Goal: Task Accomplishment & Management: Complete application form

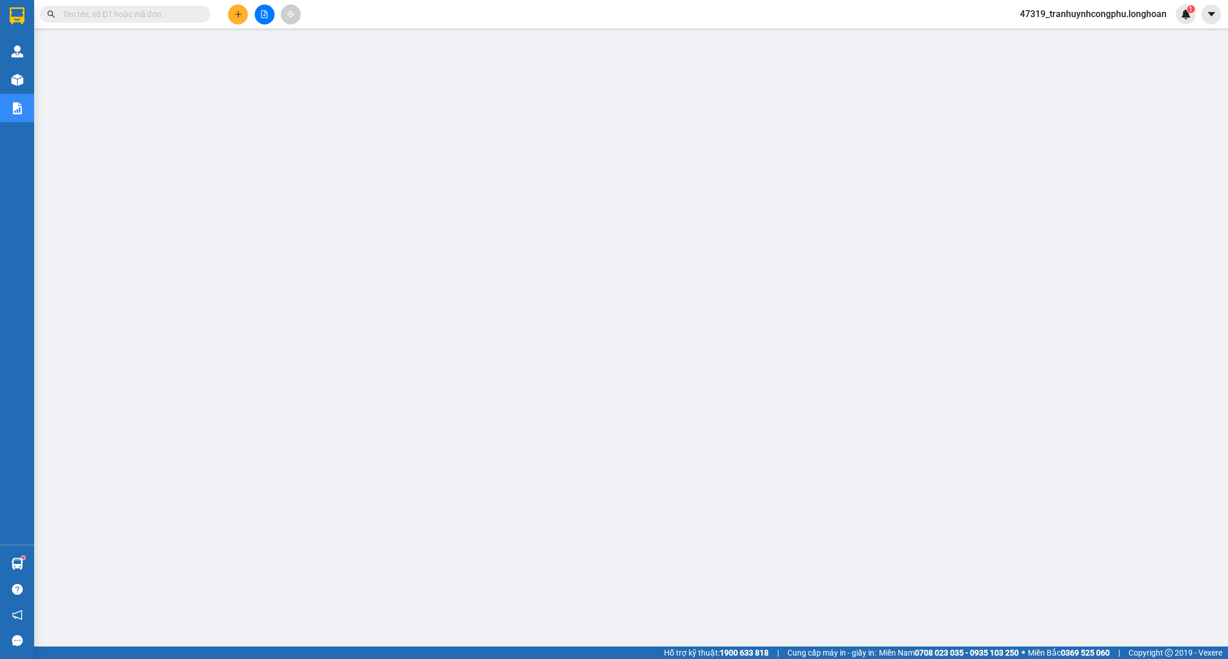
type input "0988313450"
click at [161, 14] on input "0988313450" at bounding box center [130, 14] width 134 height 13
click at [201, 14] on icon "close-circle" at bounding box center [202, 13] width 7 height 7
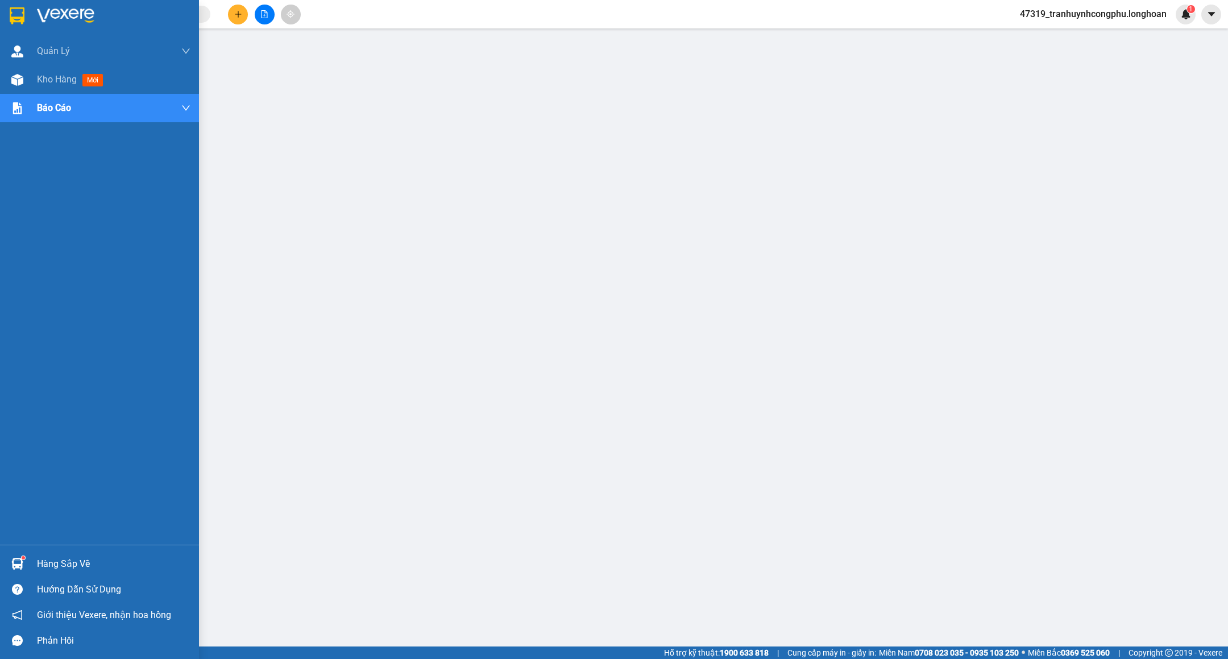
click at [80, 76] on div "Kho hàng mới" at bounding box center [72, 79] width 71 height 14
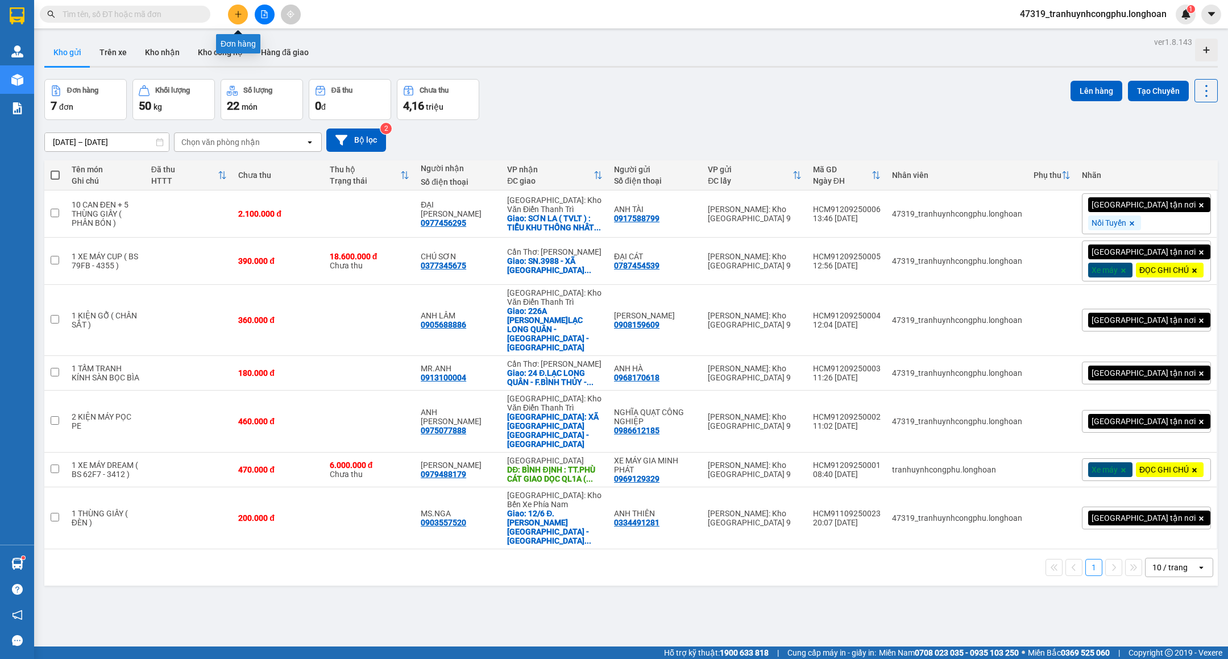
click at [237, 5] on button at bounding box center [238, 15] width 20 height 20
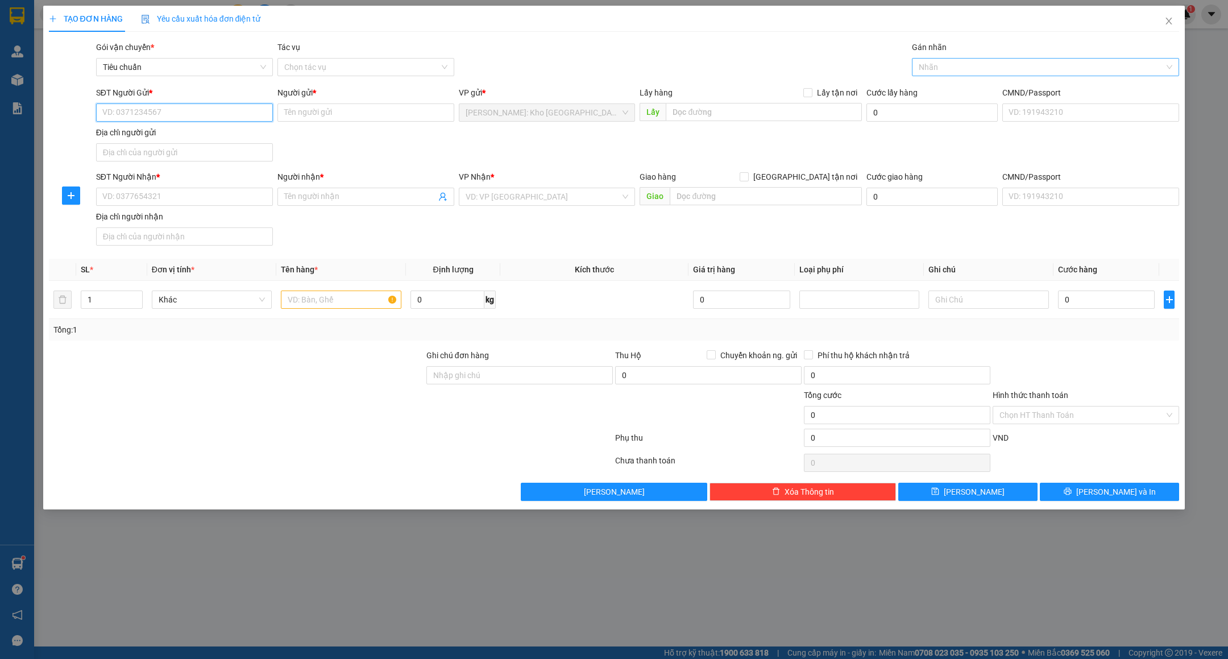
click at [949, 62] on div at bounding box center [1040, 67] width 250 height 14
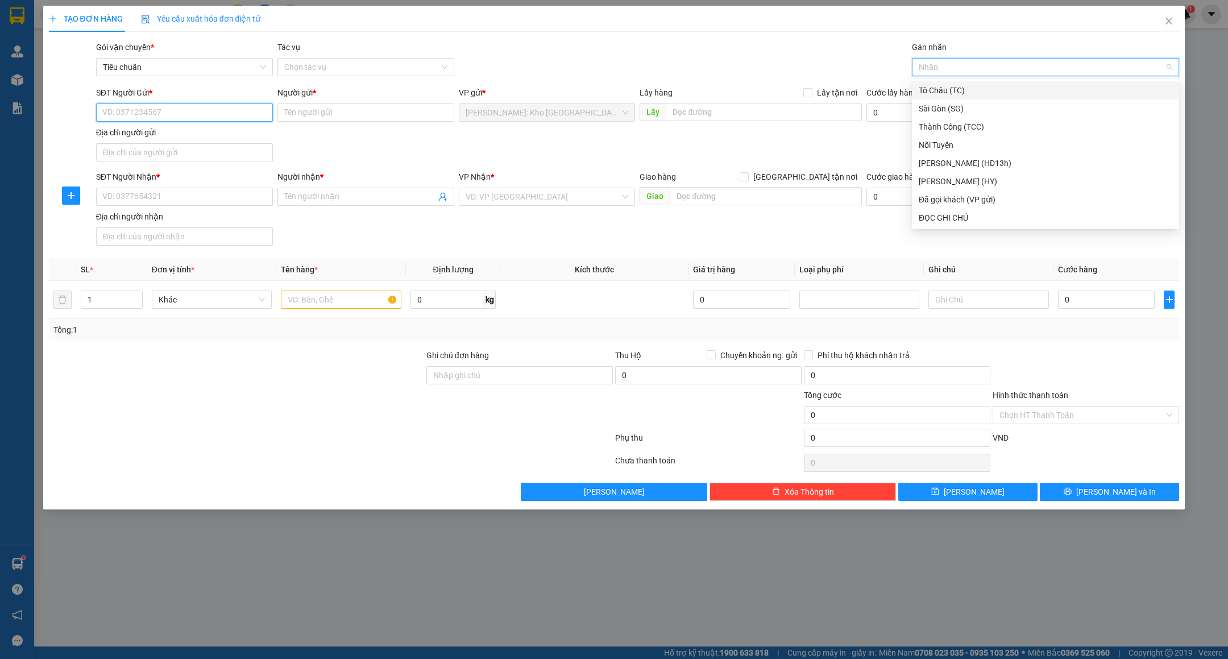
click at [152, 115] on input "SĐT Người Gửi *" at bounding box center [184, 112] width 177 height 18
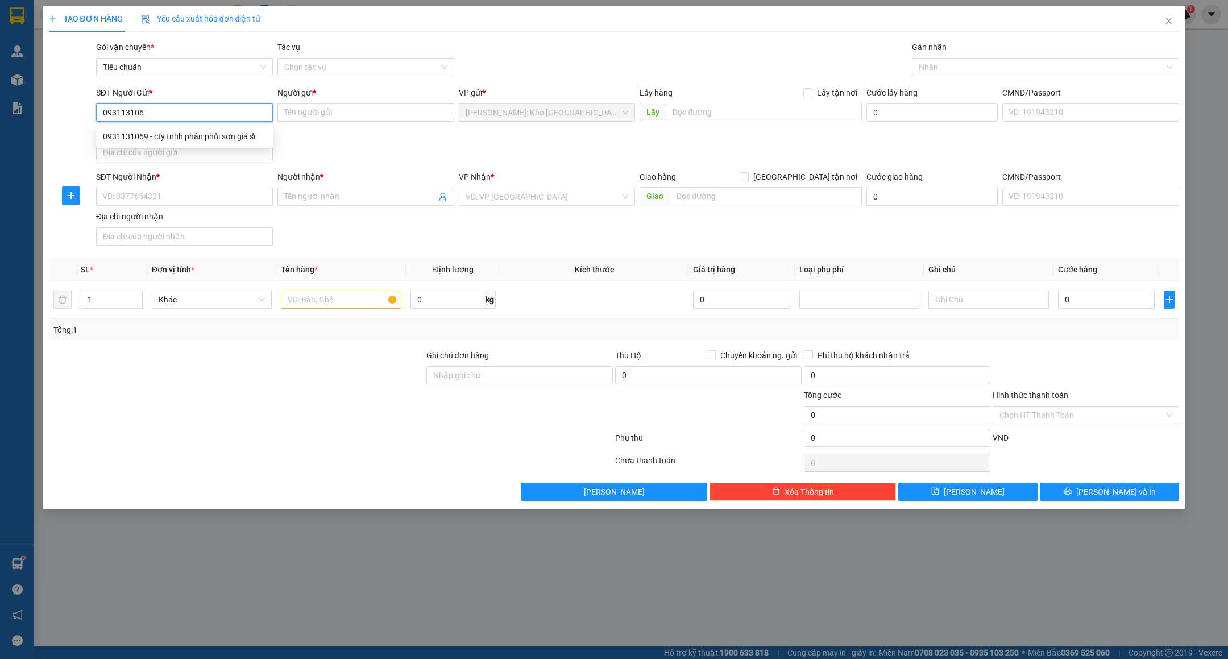
type input "0931131069"
click at [230, 137] on div "0931131069 - cty tnhh phân phối sơn giá sỉ" at bounding box center [184, 136] width 163 height 13
type input "cty tnhh phân phối sơn giá sỉ"
type input "0931131069"
click at [406, 111] on input "cty tnhh phân phối sơn giá sỉ" at bounding box center [366, 112] width 177 height 18
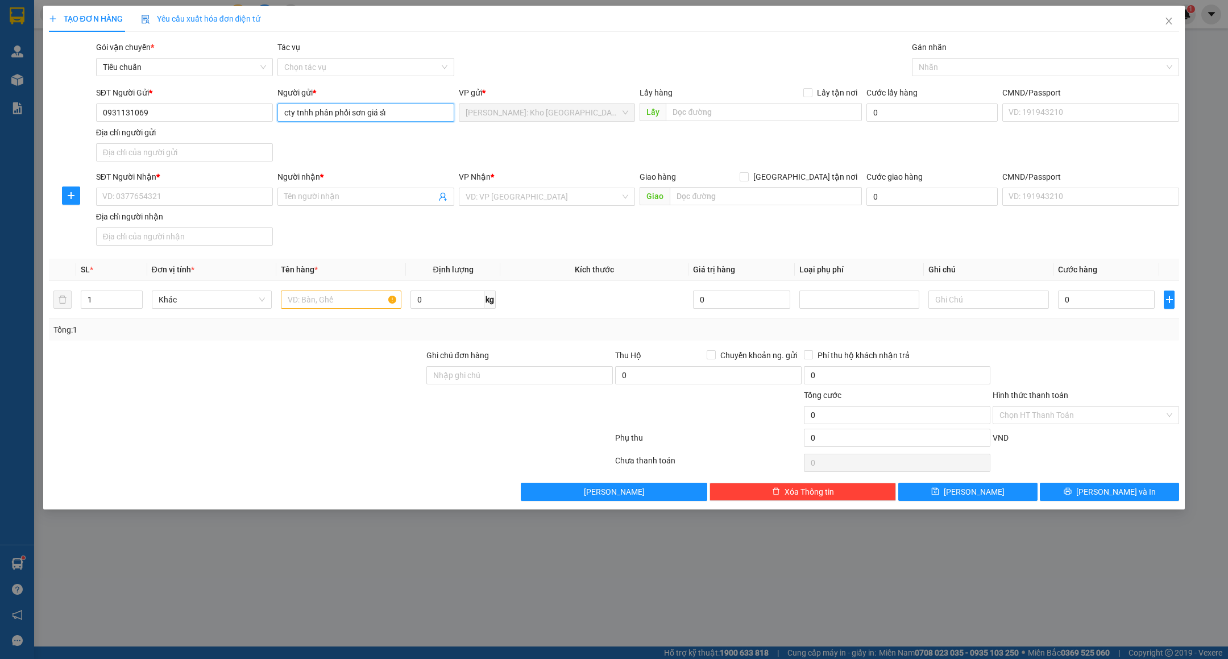
click at [406, 111] on input "cty tnhh phân phối sơn giá sỉ" at bounding box center [366, 112] width 177 height 18
type input "cty TNHH PHÂN PHỐI SƠN GIÁ SỈ"
click at [169, 192] on input "SĐT Người Nhận *" at bounding box center [184, 197] width 177 height 18
click at [169, 192] on input "0914350659" at bounding box center [184, 197] width 177 height 18
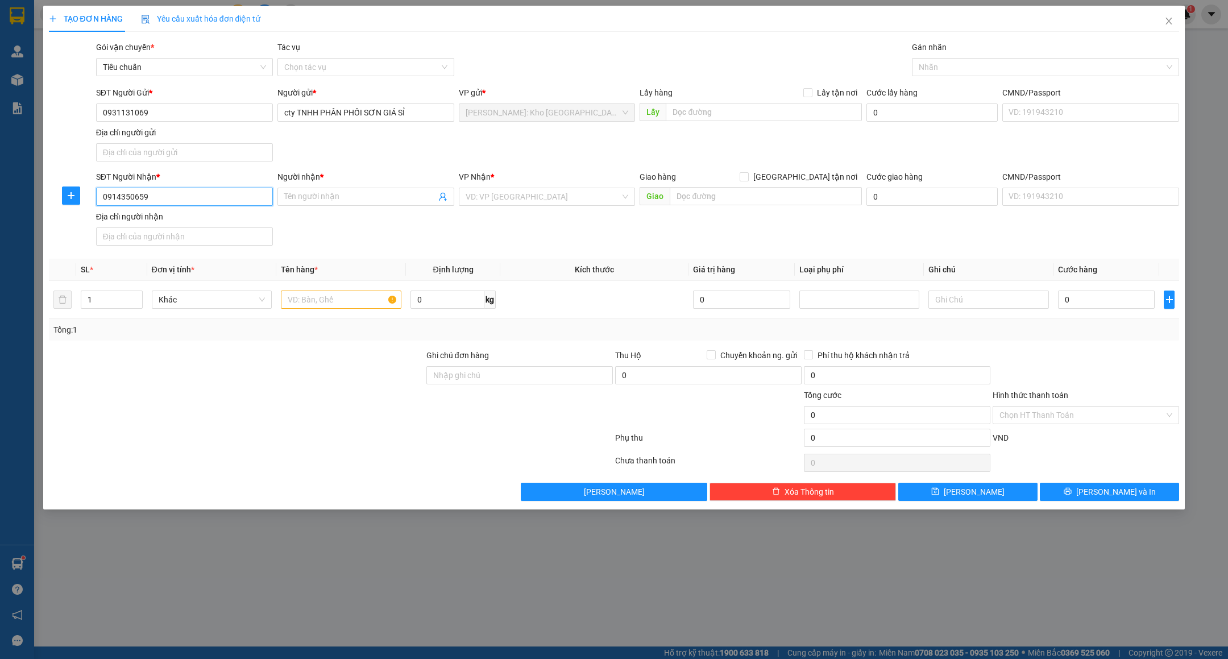
click at [169, 192] on input "0914350659" at bounding box center [184, 197] width 177 height 18
type input "0914350659"
click at [339, 203] on input "Người nhận *" at bounding box center [360, 197] width 152 height 13
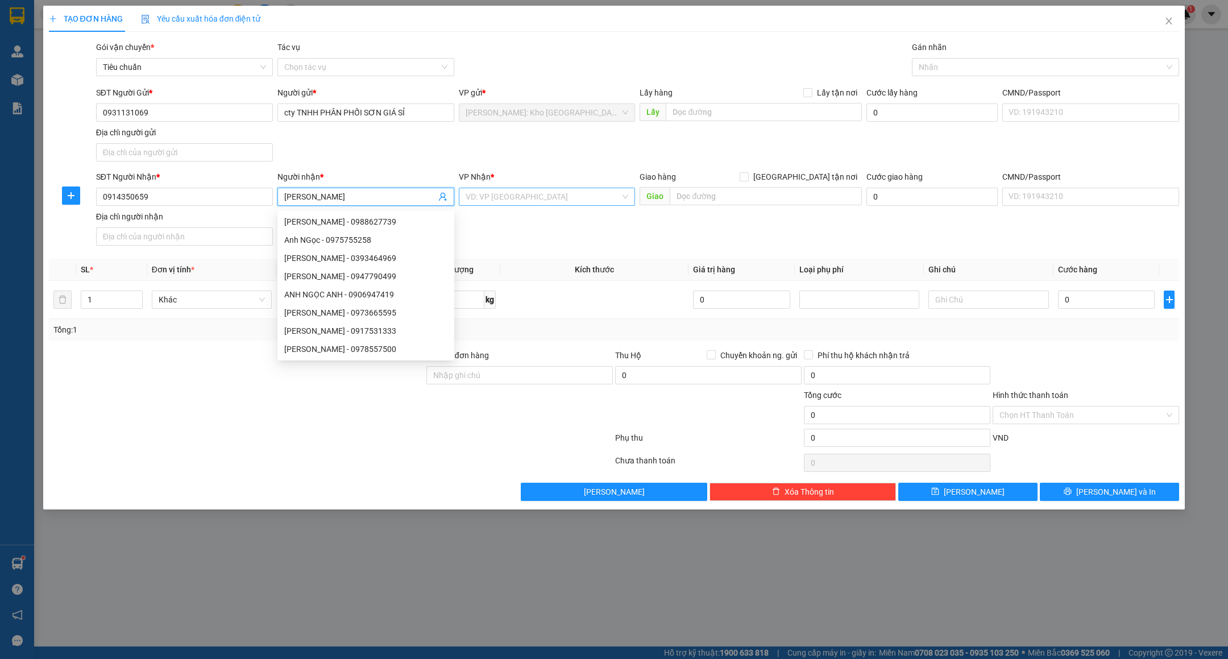
click at [491, 198] on input "search" at bounding box center [543, 196] width 155 height 17
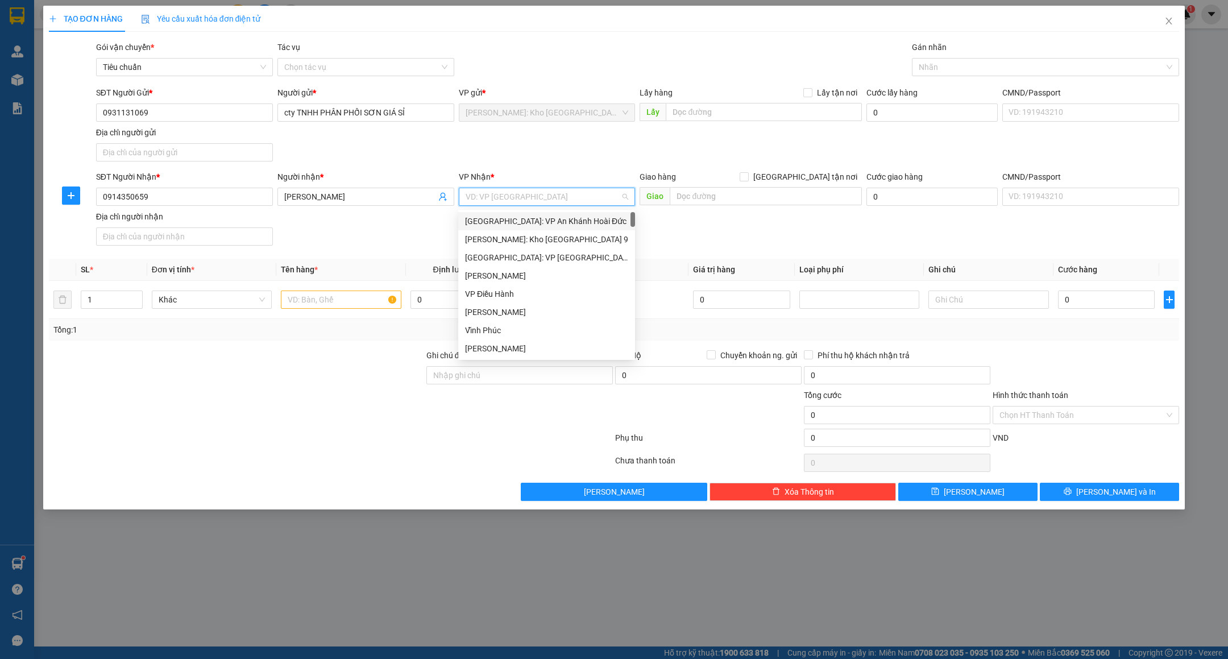
click at [386, 210] on div "Người nhận * ANH NGỌC" at bounding box center [366, 191] width 177 height 40
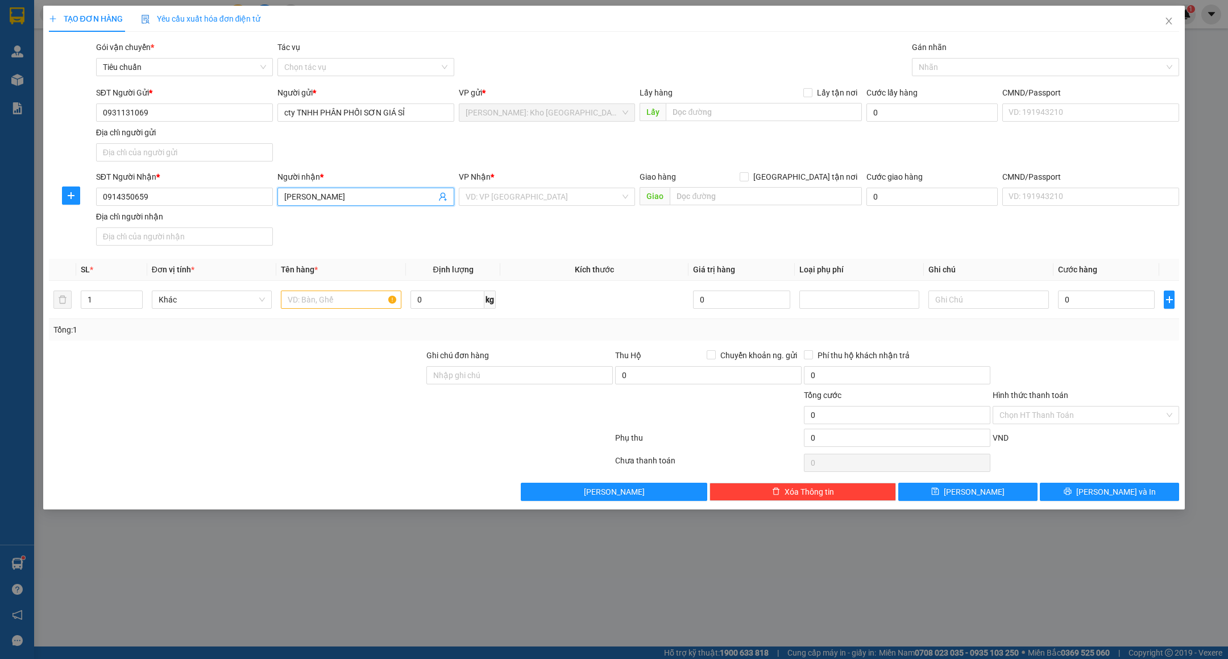
click at [389, 198] on input "ANH NGỌC" at bounding box center [360, 197] width 152 height 13
type input "ANH NGỌC - HÀ NỘI"
click at [539, 189] on input "search" at bounding box center [543, 196] width 155 height 17
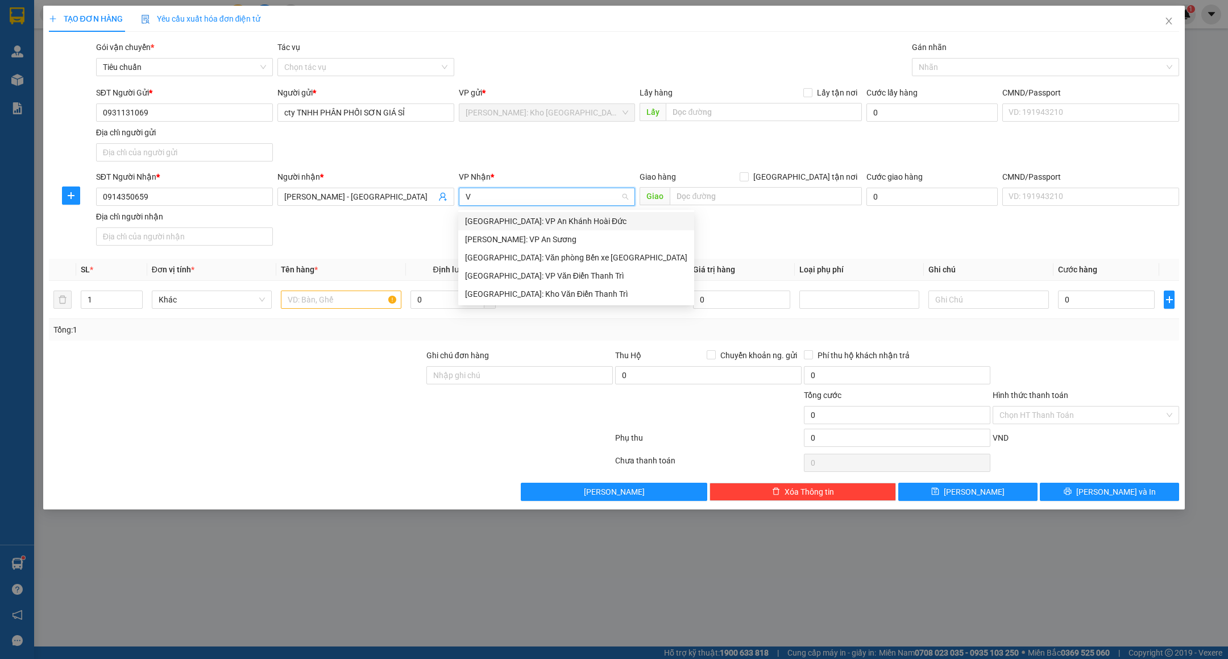
type input "VĂ"
drag, startPoint x: 546, startPoint y: 265, endPoint x: 688, endPoint y: 181, distance: 163.9
click at [546, 264] on div "[GEOGRAPHIC_DATA]: Kho Văn Điển Thanh Trì" at bounding box center [576, 258] width 236 height 18
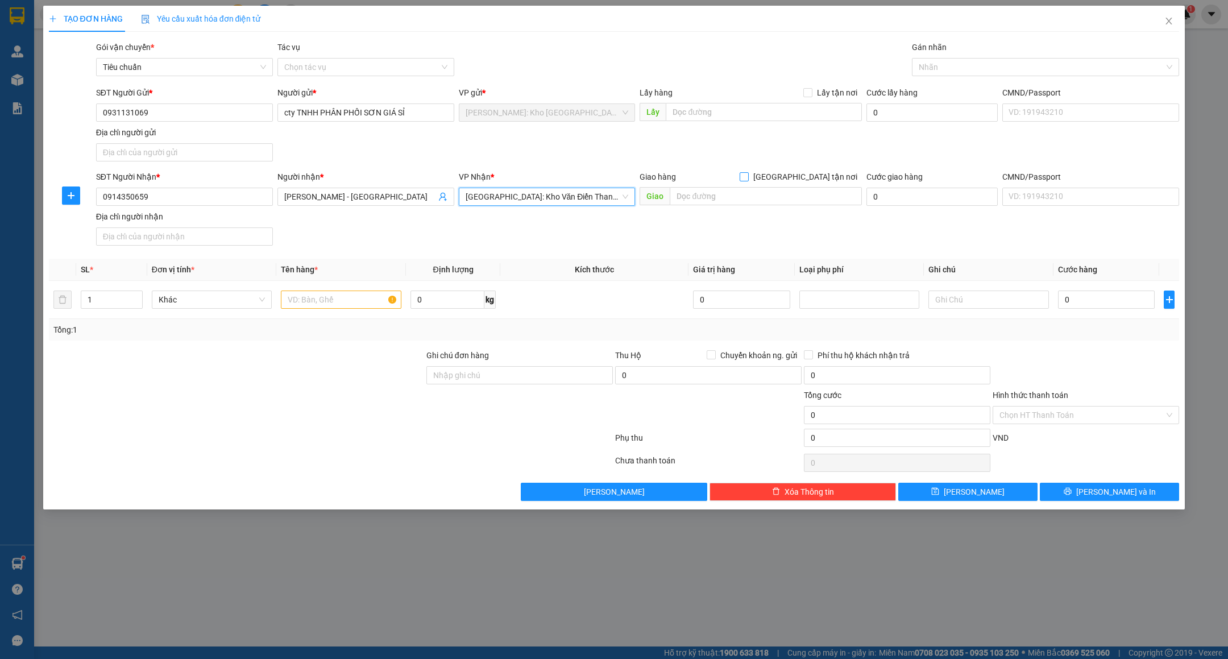
click at [748, 174] on input "[GEOGRAPHIC_DATA] tận nơi" at bounding box center [744, 176] width 8 height 8
checkbox input "true"
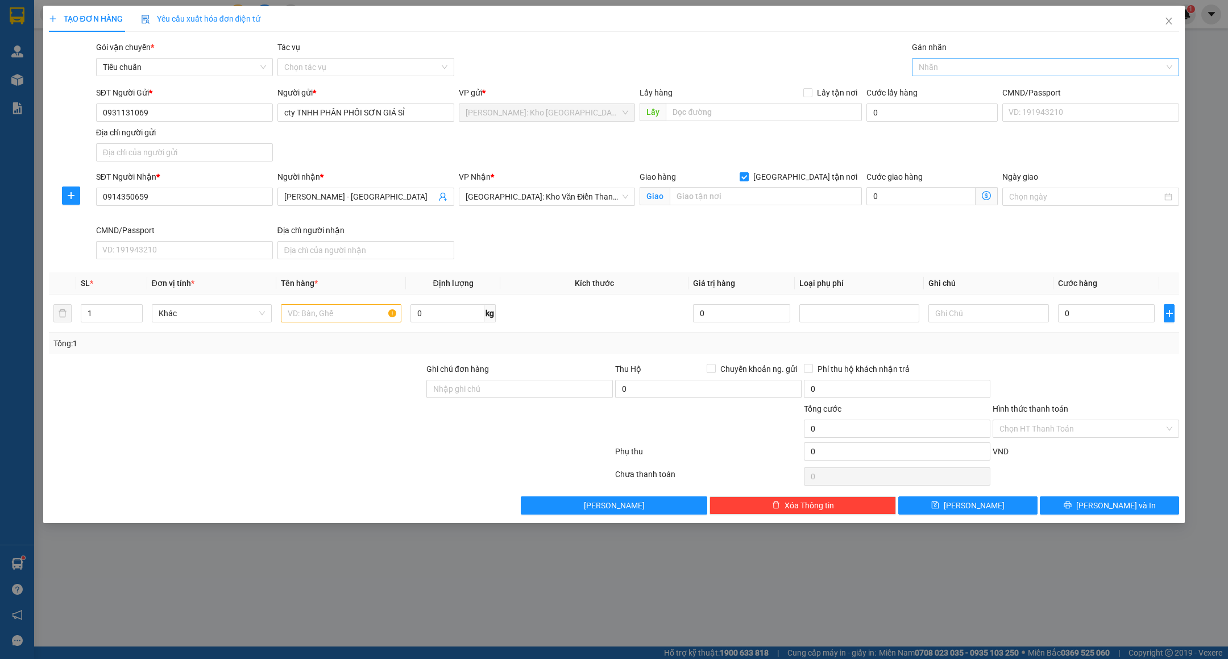
click at [973, 67] on div at bounding box center [1040, 67] width 250 height 14
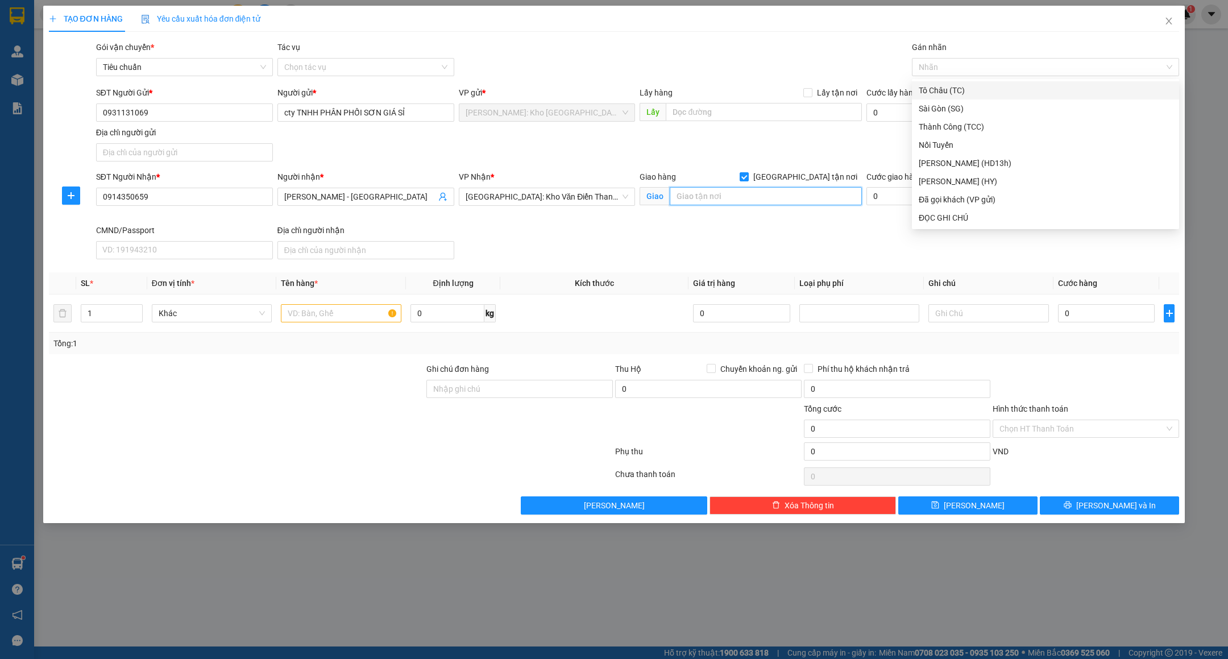
click at [715, 200] on input "text" at bounding box center [766, 196] width 192 height 18
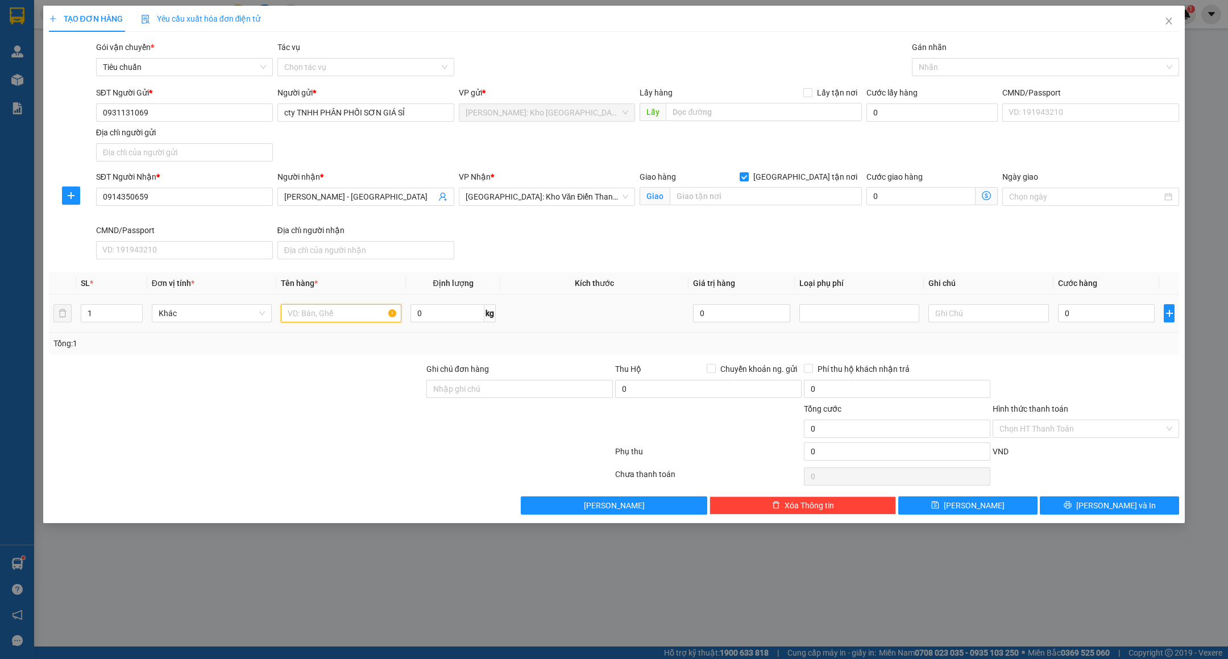
click at [345, 313] on input "text" at bounding box center [341, 313] width 121 height 18
type input "N"
click at [778, 188] on input "text" at bounding box center [766, 196] width 192 height 18
type input "SỐ 5 NGÕ 149 KHƯƠNG THƯỢNG - ĐỐNG ĐA - HÀ NỘI"
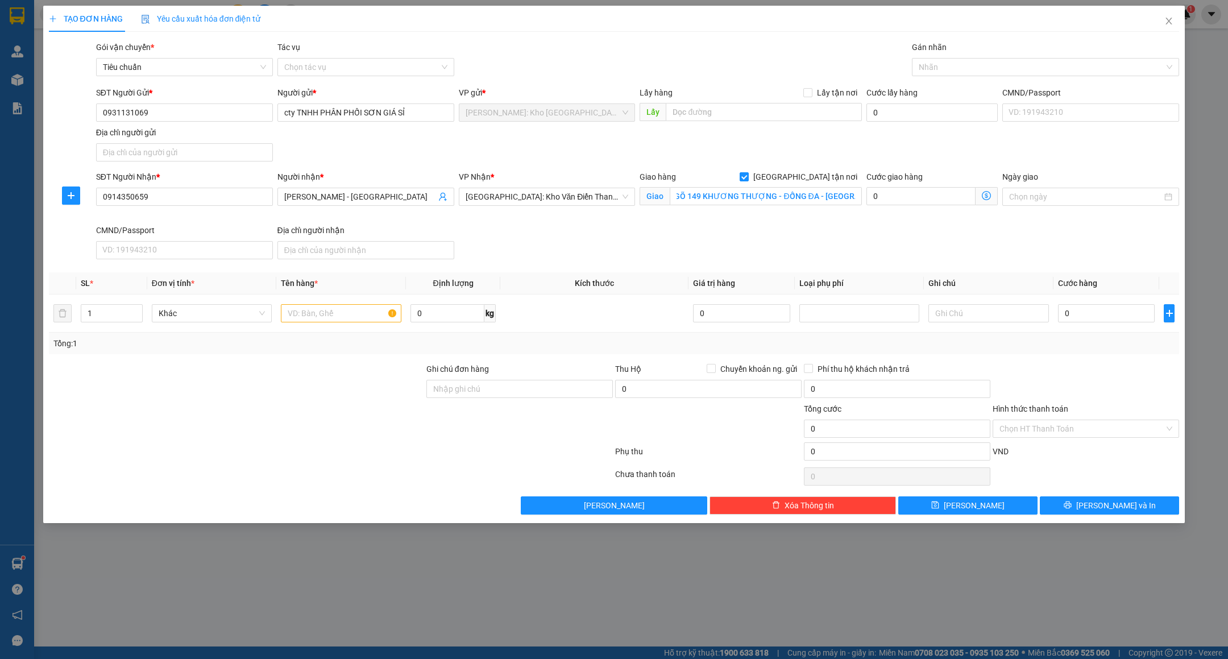
click at [732, 246] on div "SĐT Người Nhận * 0914350659 Người nhận * ANH NGỌC - HÀ NỘI VP Nhận * Hà Nội: Kh…" at bounding box center [638, 217] width 1088 height 93
click at [785, 195] on input "SỐ 5 NGÕ 149 KHƯƠNG THƯỢNG - ĐỐNG ĐA - HÀ NỘI" at bounding box center [766, 196] width 192 height 18
click at [471, 313] on input "0" at bounding box center [448, 313] width 74 height 18
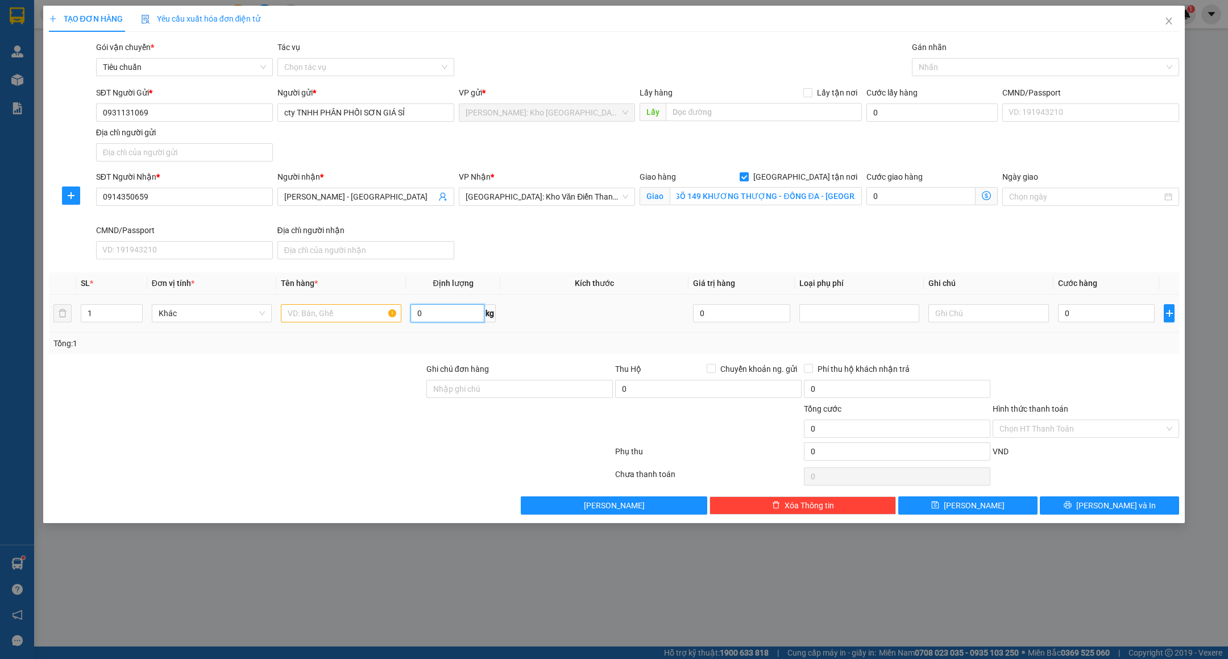
scroll to position [0, 0]
click at [371, 320] on input "text" at bounding box center [341, 313] width 121 height 18
type input "1 CAN NHỰA ( NHỰA ĐƯỜNG )"
click at [553, 403] on div "Ghi chú đơn hàng" at bounding box center [519, 383] width 187 height 40
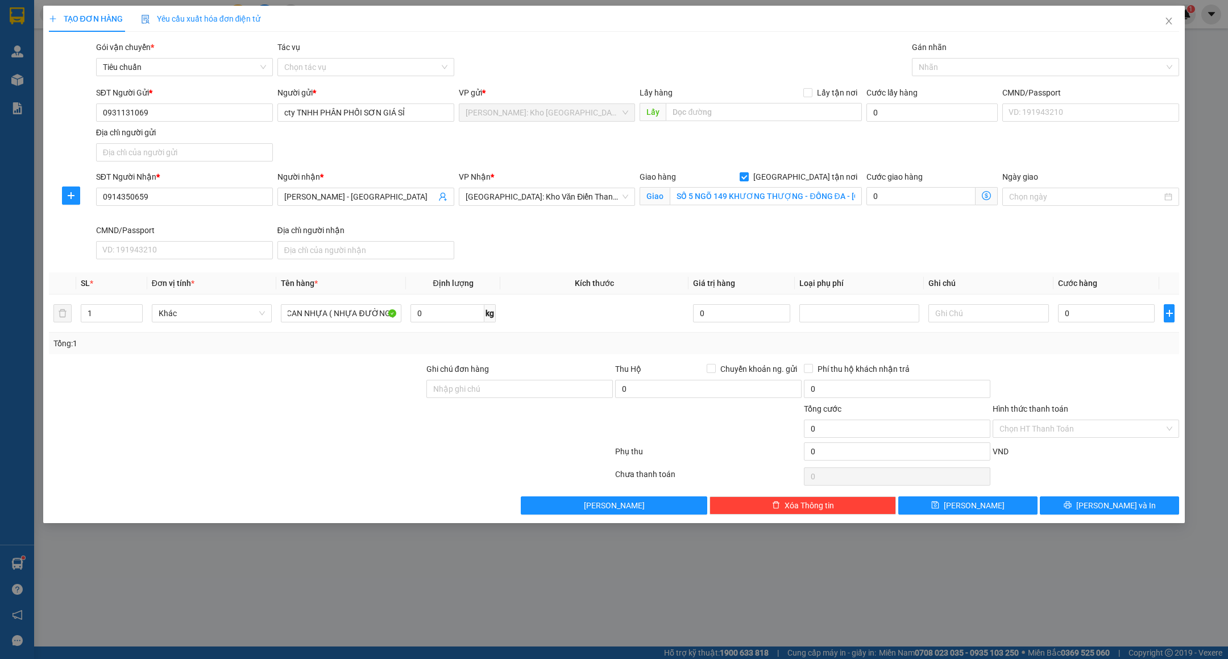
scroll to position [0, 0]
click at [553, 391] on input "Ghi chú đơn hàng" at bounding box center [519, 389] width 187 height 18
type input "VẬN CHUYỂN NHẸ TAY - HƯ VỠ KHÔNG ĐỀN"
click at [465, 455] on div at bounding box center [331, 453] width 566 height 23
click at [718, 374] on span "Chuyển khoản ng. gửi" at bounding box center [759, 369] width 86 height 13
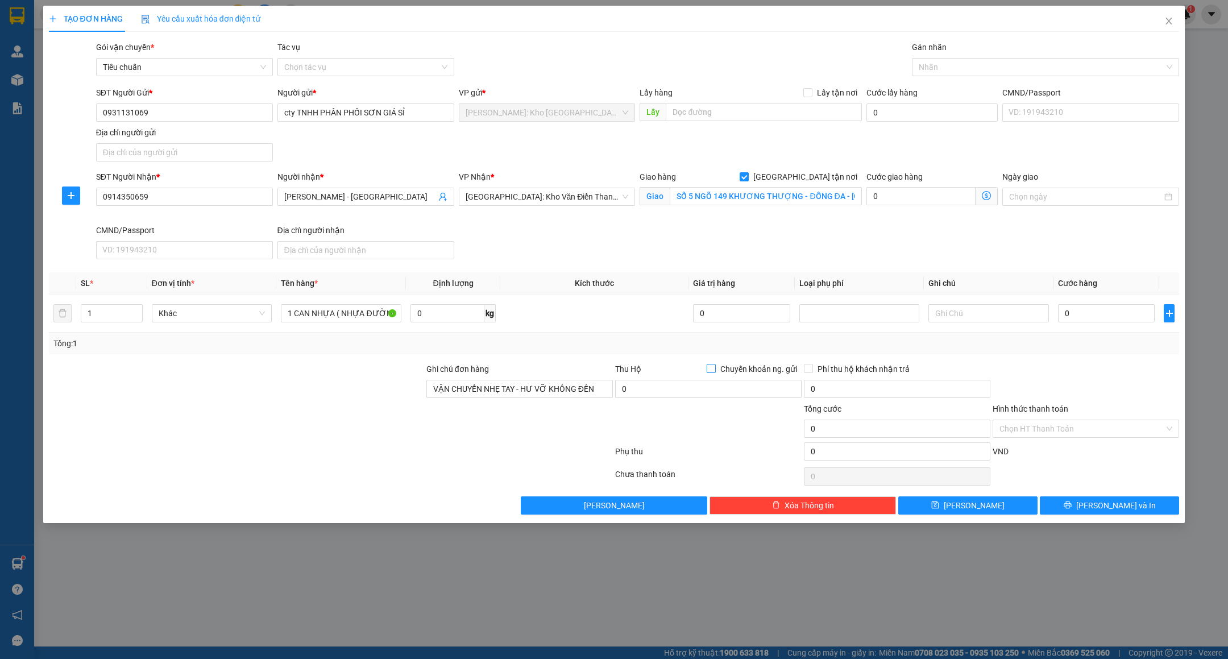
click at [715, 372] on input "Chuyển khoản ng. gửi" at bounding box center [711, 368] width 8 height 8
checkbox input "true"
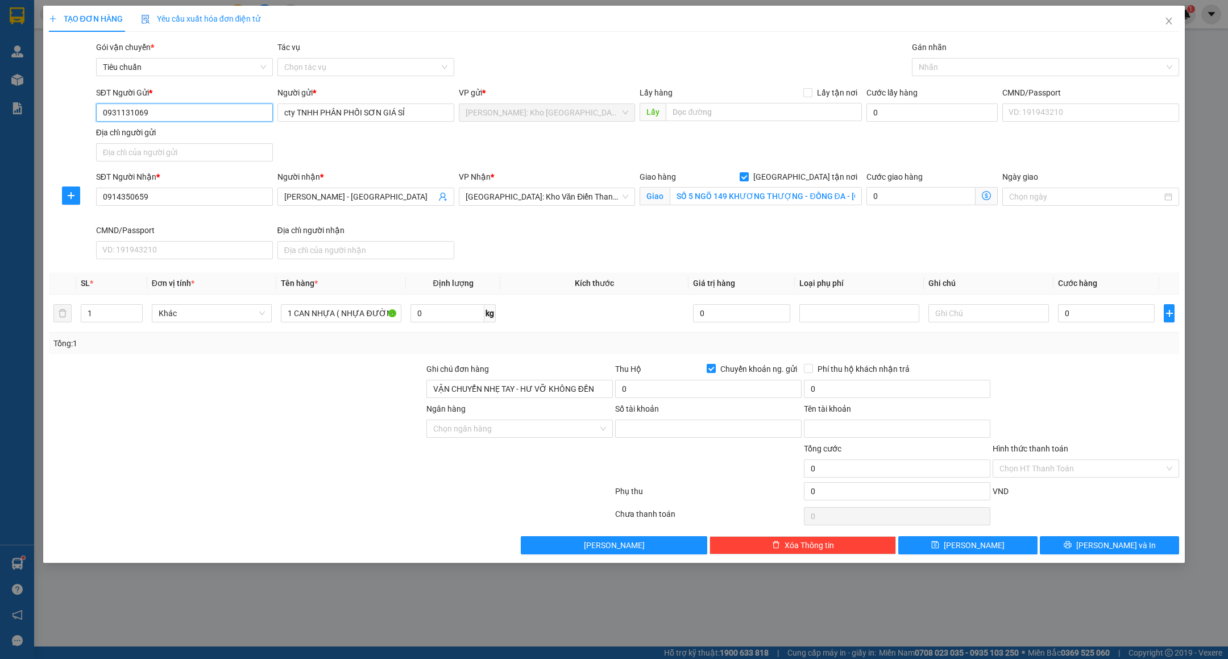
click at [164, 117] on input "0931131069" at bounding box center [184, 112] width 177 height 18
click at [165, 117] on input "0931131069" at bounding box center [184, 112] width 177 height 18
click at [635, 434] on input "Số tài khoản" at bounding box center [708, 429] width 187 height 18
paste input "9866979"
type input "9866979"
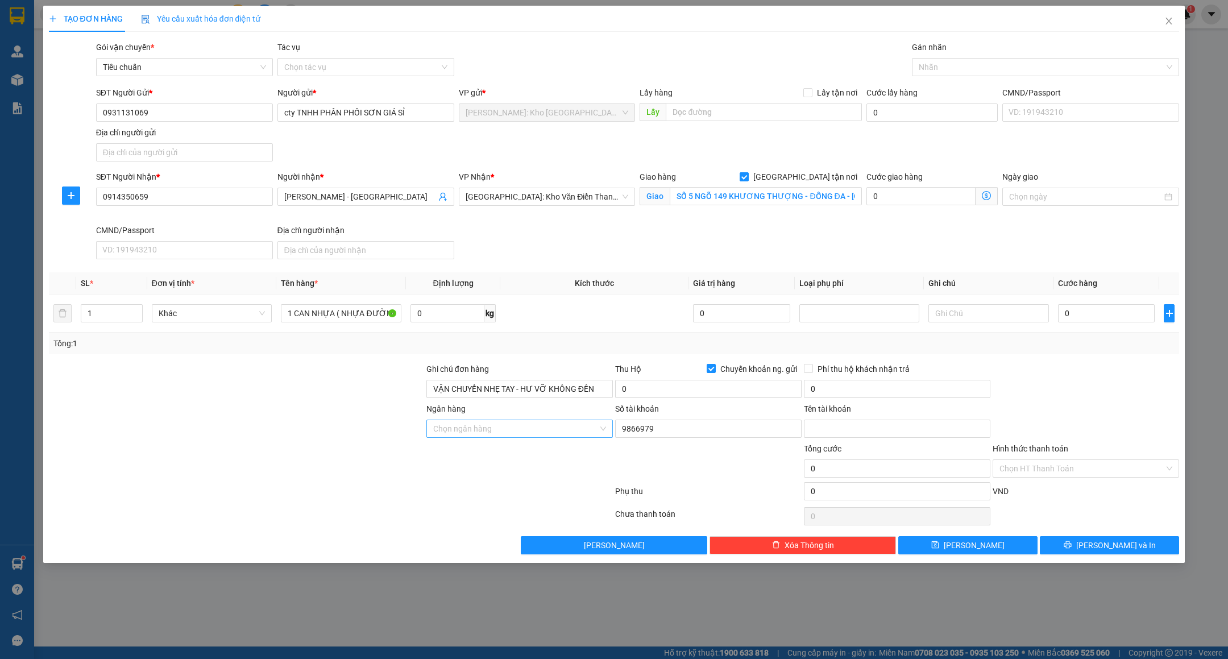
click at [526, 437] on input "Ngân hàng" at bounding box center [515, 428] width 165 height 17
type input "TECH"
click at [519, 455] on div "Techcombank - Ngân hàng TMCP Kỹ thương [GEOGRAPHIC_DATA]" at bounding box center [550, 455] width 235 height 13
drag, startPoint x: 846, startPoint y: 439, endPoint x: 819, endPoint y: 436, distance: 26.9
click at [846, 438] on input "Tên tài khoản" at bounding box center [897, 429] width 187 height 18
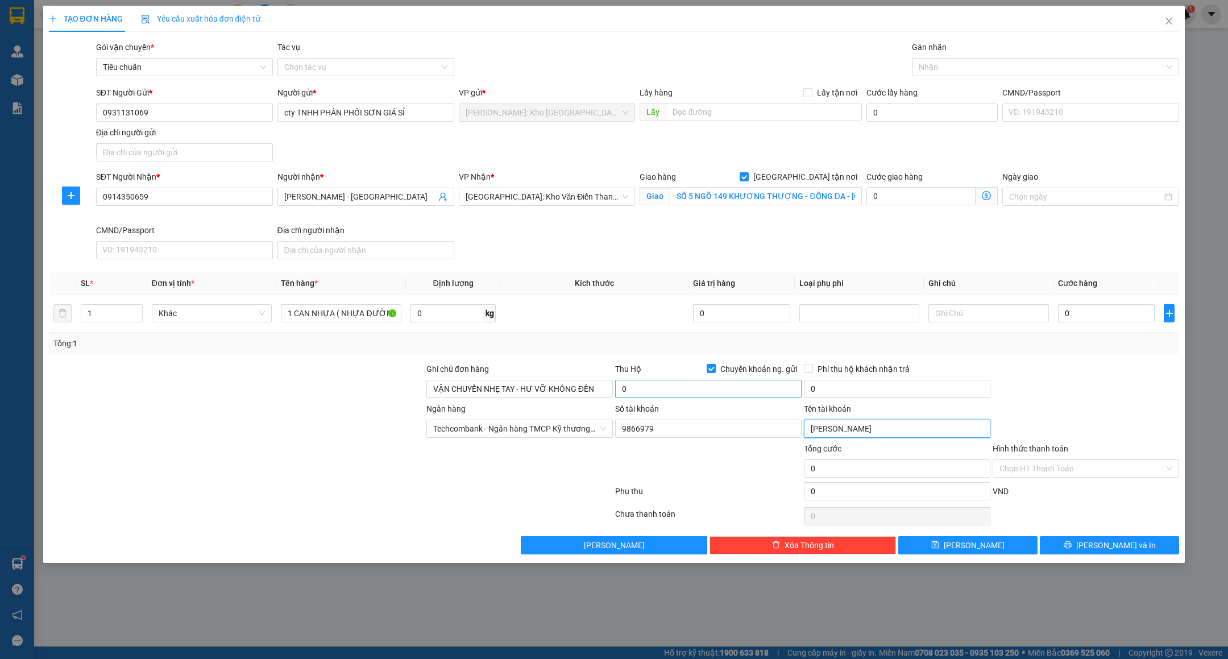
type input "TRẦN HOÀNG MINH"
click at [679, 398] on input "0" at bounding box center [708, 389] width 187 height 18
type input "795.000"
click at [667, 348] on div "Tổng: 1" at bounding box center [614, 343] width 1122 height 13
click at [860, 390] on input "0" at bounding box center [897, 389] width 187 height 18
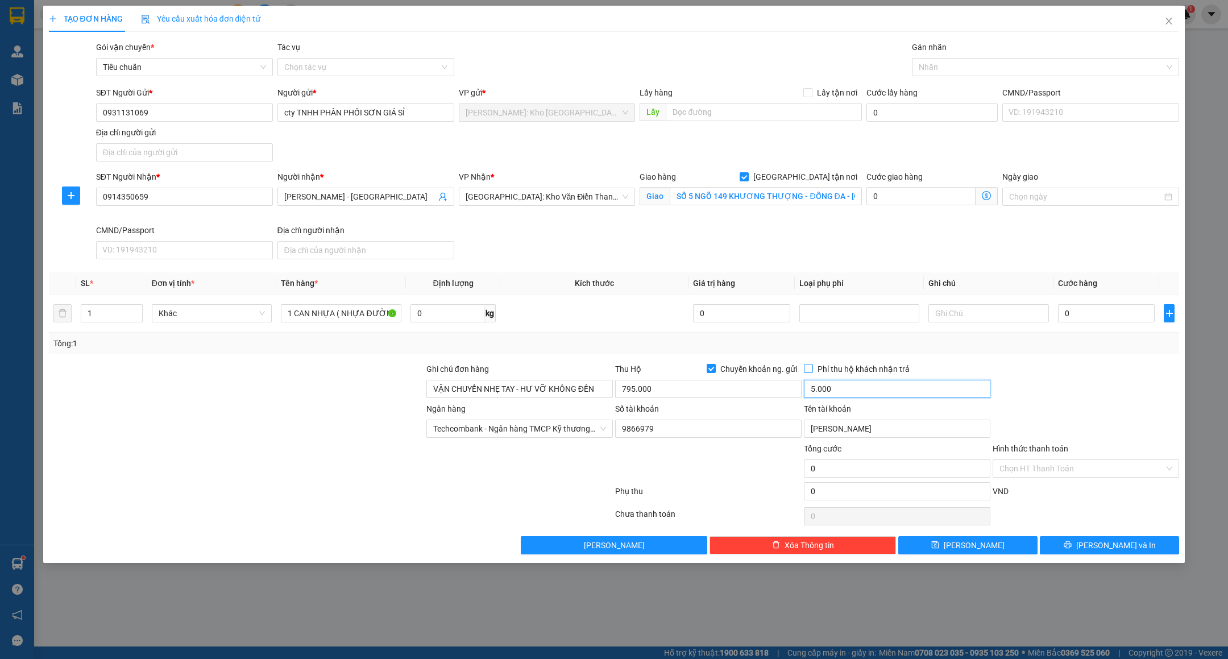
type input "5.000"
click at [842, 371] on span "Phí thu hộ khách nhận trả" at bounding box center [863, 369] width 101 height 13
click at [812, 371] on input "Phí thu hộ khách nhận trả" at bounding box center [808, 368] width 8 height 8
checkbox input "true"
click at [850, 397] on input "5.000.000" at bounding box center [897, 389] width 187 height 18
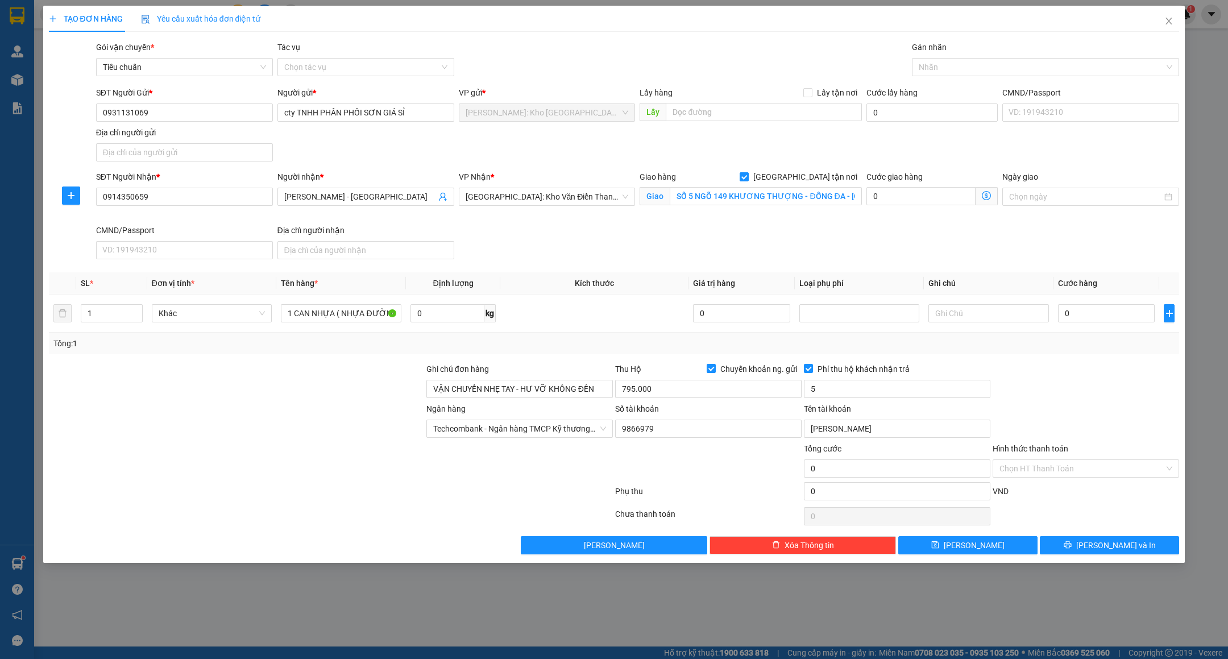
type input "5.000"
click at [1070, 406] on div "Ngân hàng Techcombank - Ngân hàng TMCP Kỹ thương Việt Nam Số tài khoản 9866979 …" at bounding box center [614, 423] width 1133 height 40
click at [1073, 320] on input "0" at bounding box center [1106, 313] width 97 height 18
type input "1"
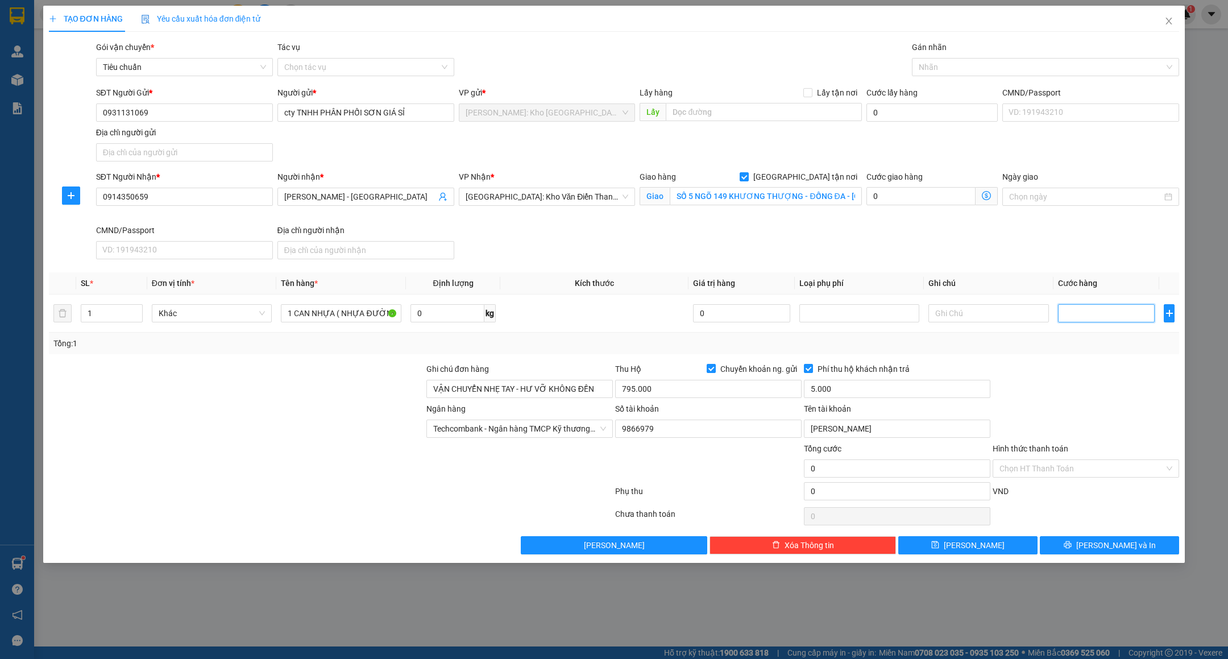
type input "1"
type input "17"
type input "170"
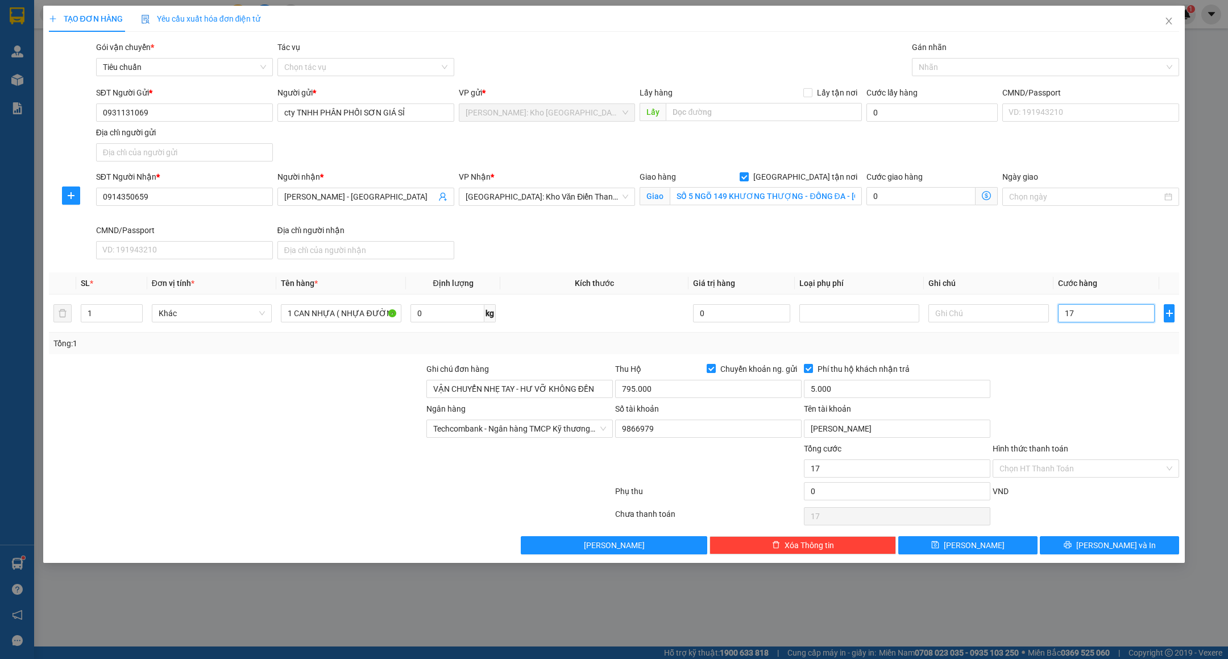
type input "170"
click at [1041, 383] on div at bounding box center [1086, 383] width 189 height 40
type input "170.000"
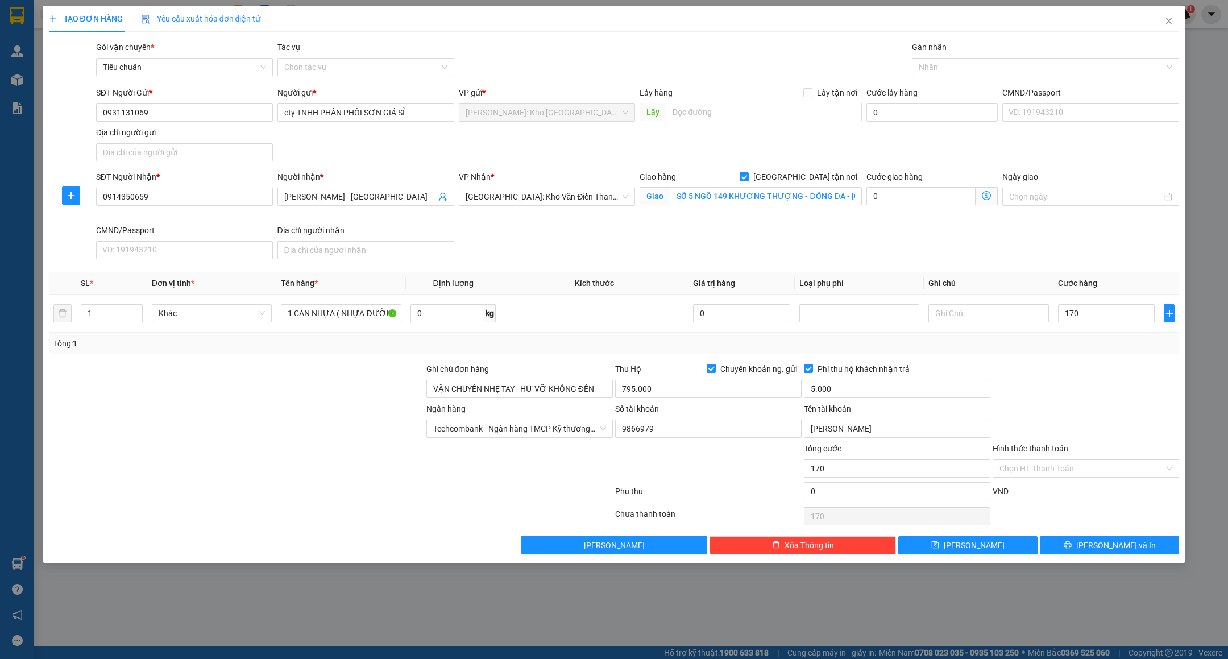
type input "170.000"
click at [717, 436] on input "9866979" at bounding box center [708, 429] width 187 height 18
type input "9"
click at [540, 424] on span "Techcombank - Ngân hàng TMCP Kỹ thương [GEOGRAPHIC_DATA]" at bounding box center [519, 428] width 173 height 17
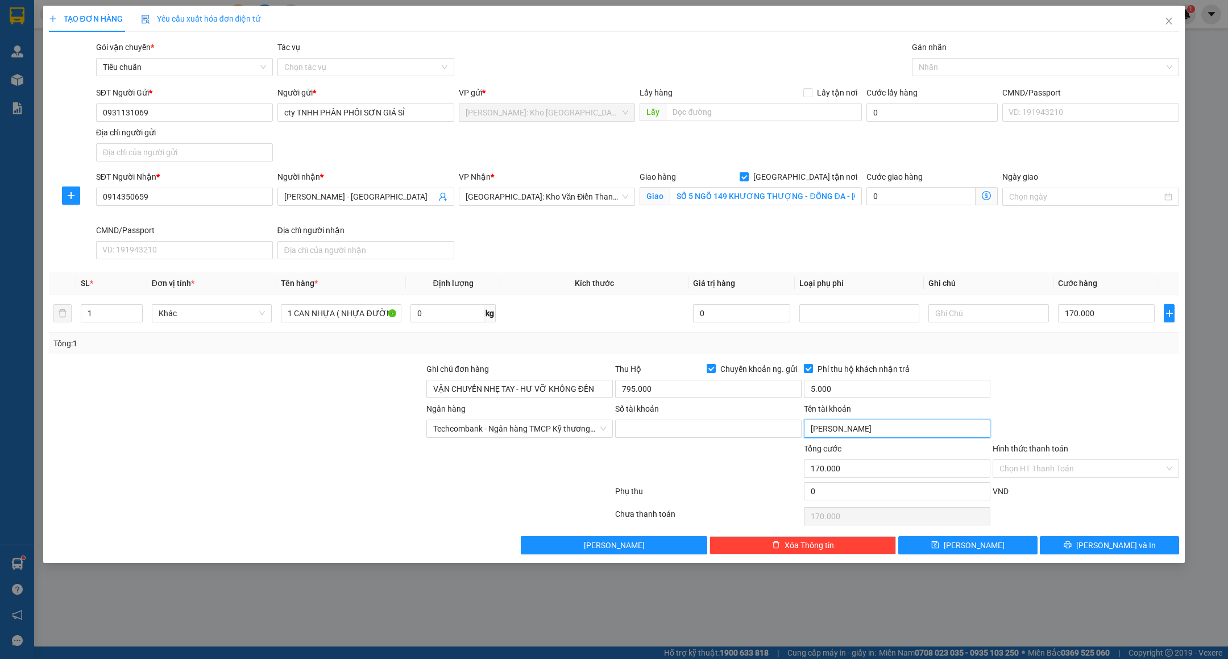
click at [866, 430] on input "TRẦN HOÀNG MINH" at bounding box center [897, 429] width 187 height 18
click at [1005, 65] on div at bounding box center [1040, 67] width 250 height 14
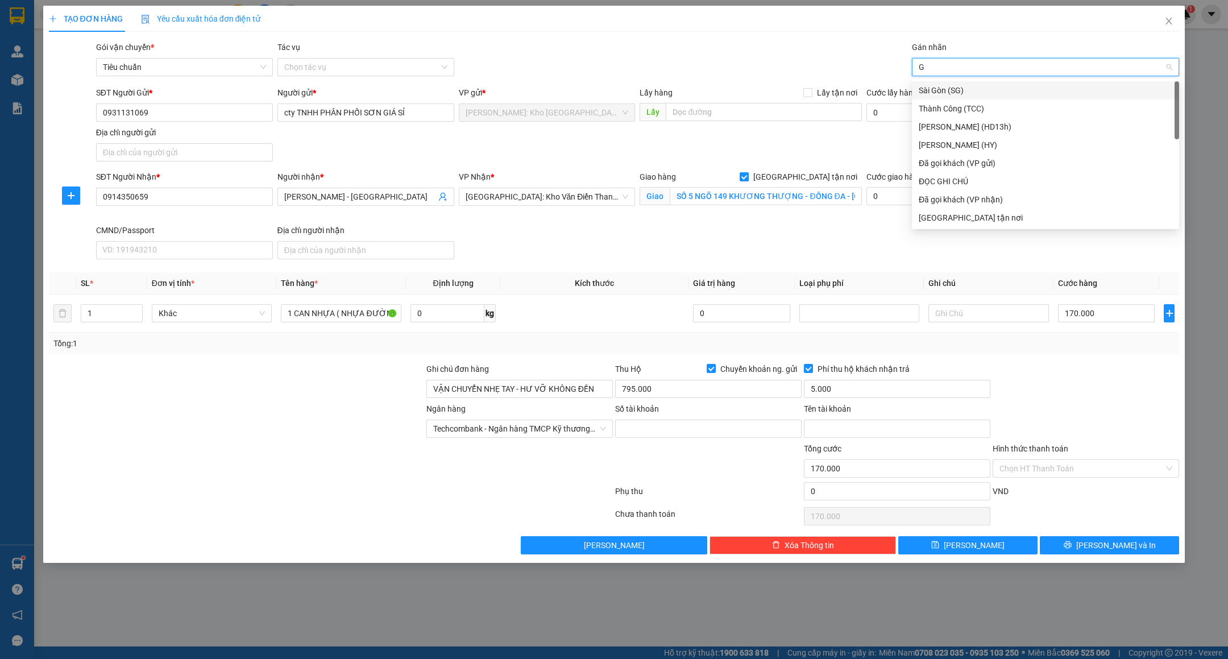
type input "GT"
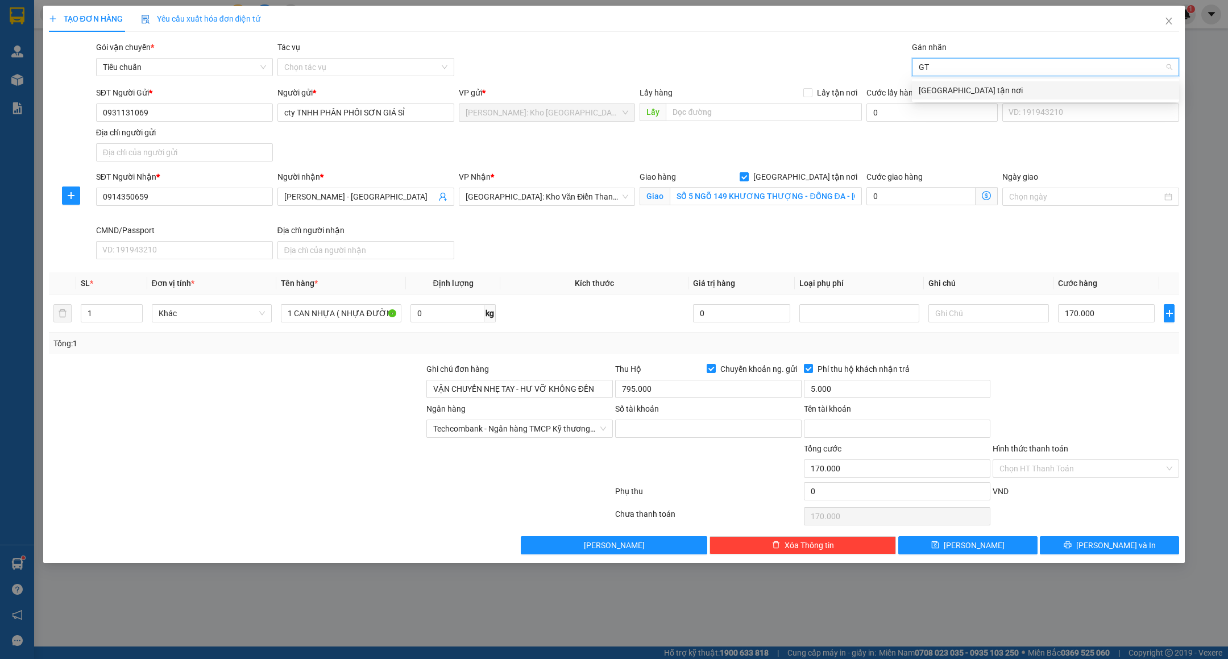
click at [966, 93] on div "[GEOGRAPHIC_DATA] tận nơi" at bounding box center [1046, 90] width 254 height 13
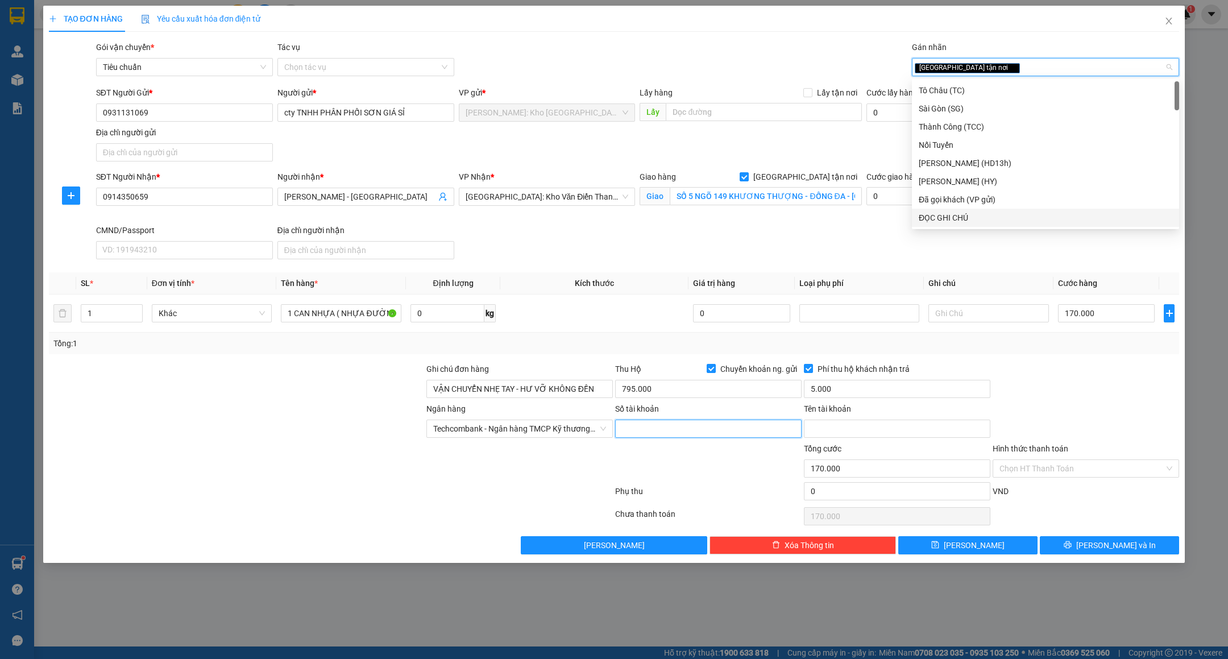
click at [657, 438] on input "Số tài khoản" at bounding box center [708, 429] width 187 height 18
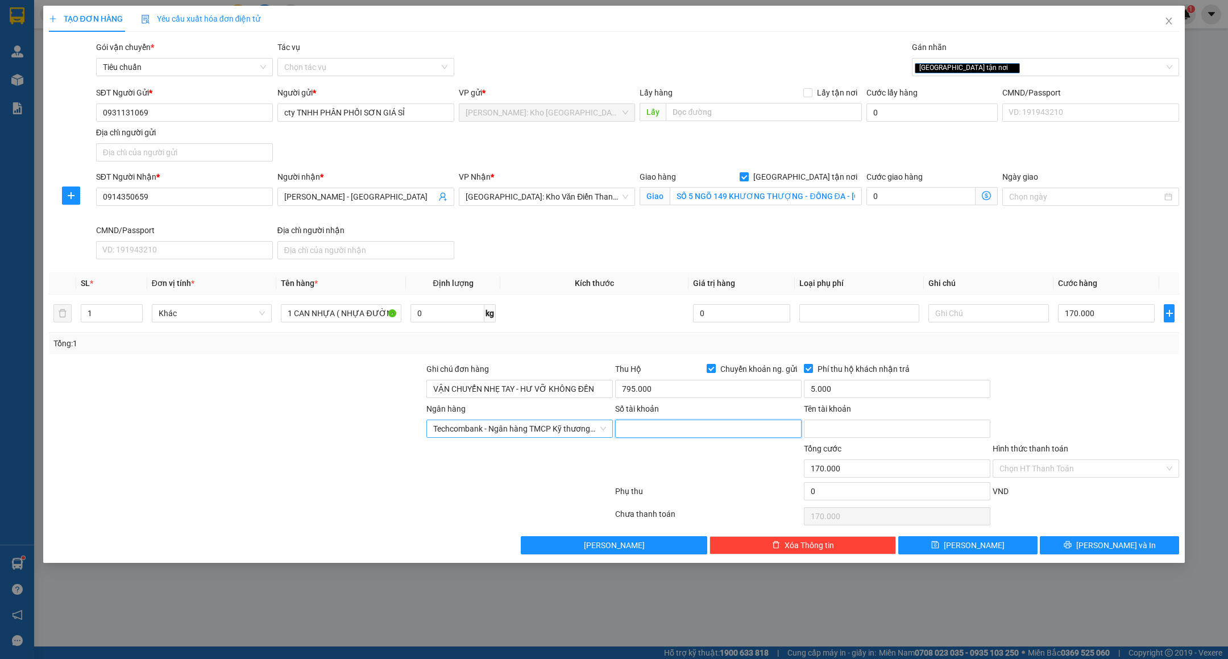
click at [560, 430] on span "Techcombank - Ngân hàng TMCP Kỹ thương [GEOGRAPHIC_DATA]" at bounding box center [519, 428] width 173 height 17
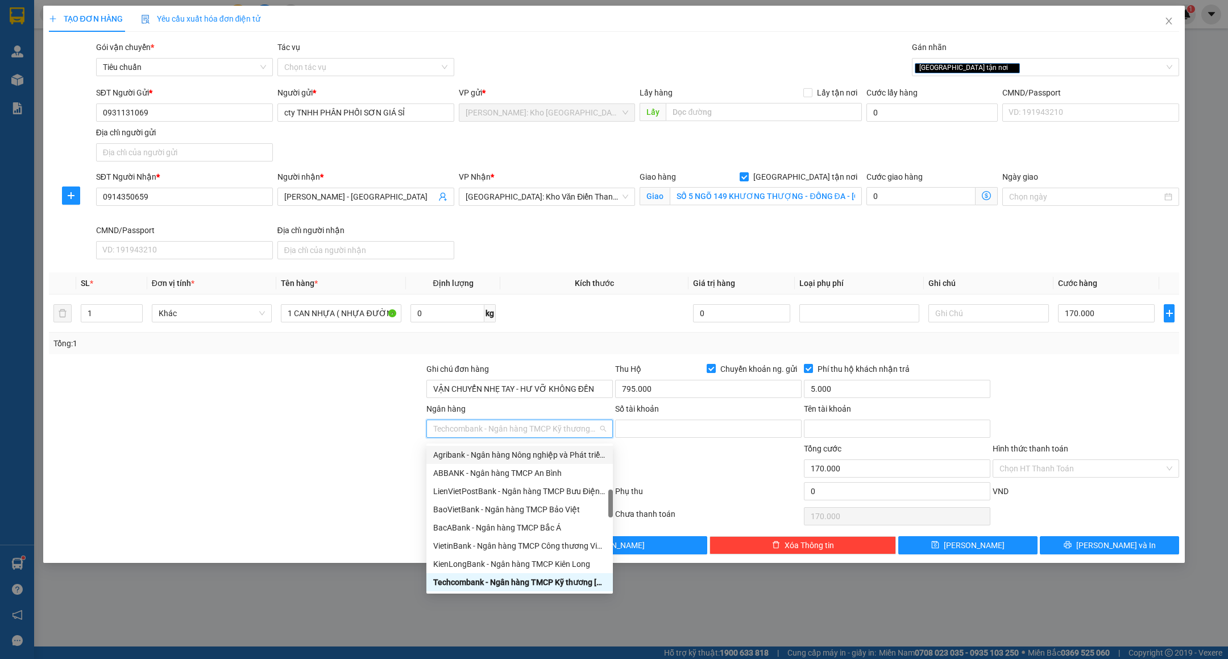
click at [337, 442] on div at bounding box center [237, 423] width 378 height 40
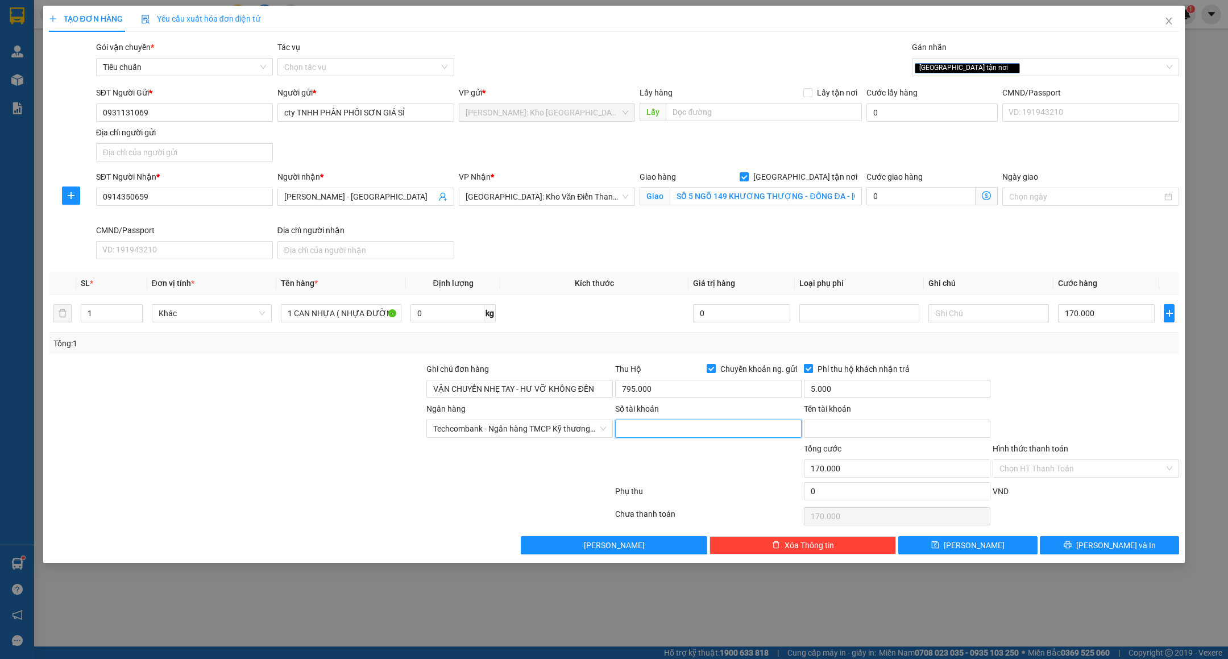
click at [709, 425] on input "Số tài khoản" at bounding box center [708, 429] width 187 height 18
type input "3535240788"
click at [841, 426] on input "Tên tài khoản" at bounding box center [897, 429] width 187 height 18
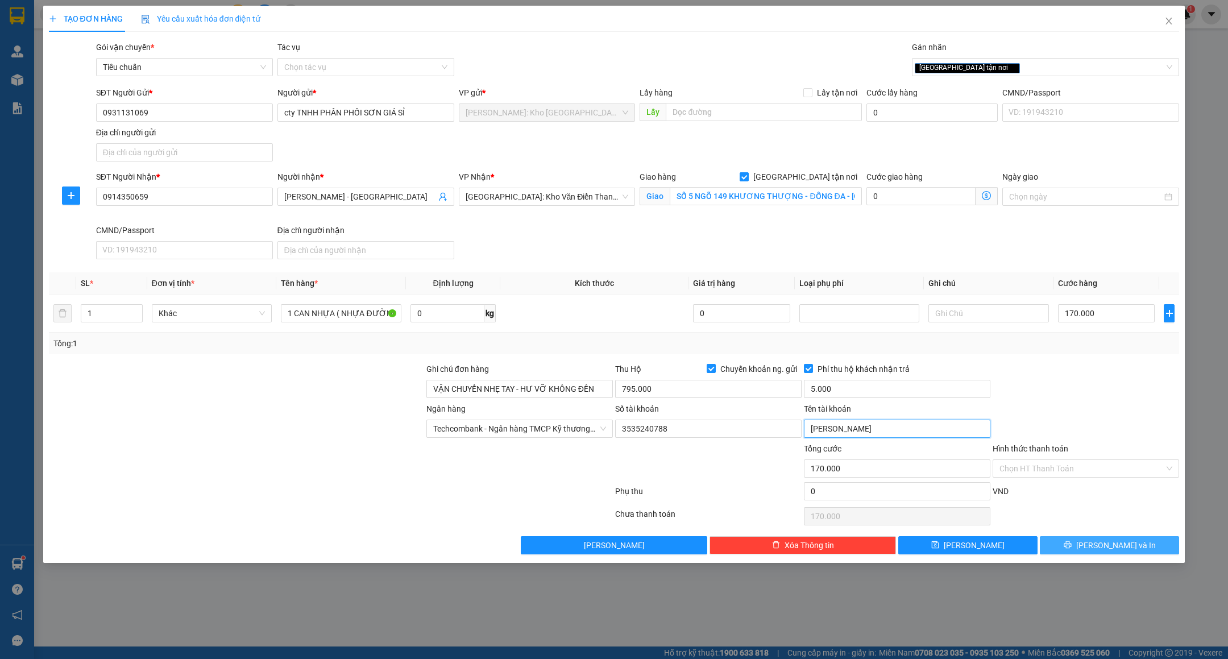
type input "NGUYỄN THỊ THANH"
click at [1072, 545] on button "[PERSON_NAME] và In" at bounding box center [1109, 545] width 139 height 18
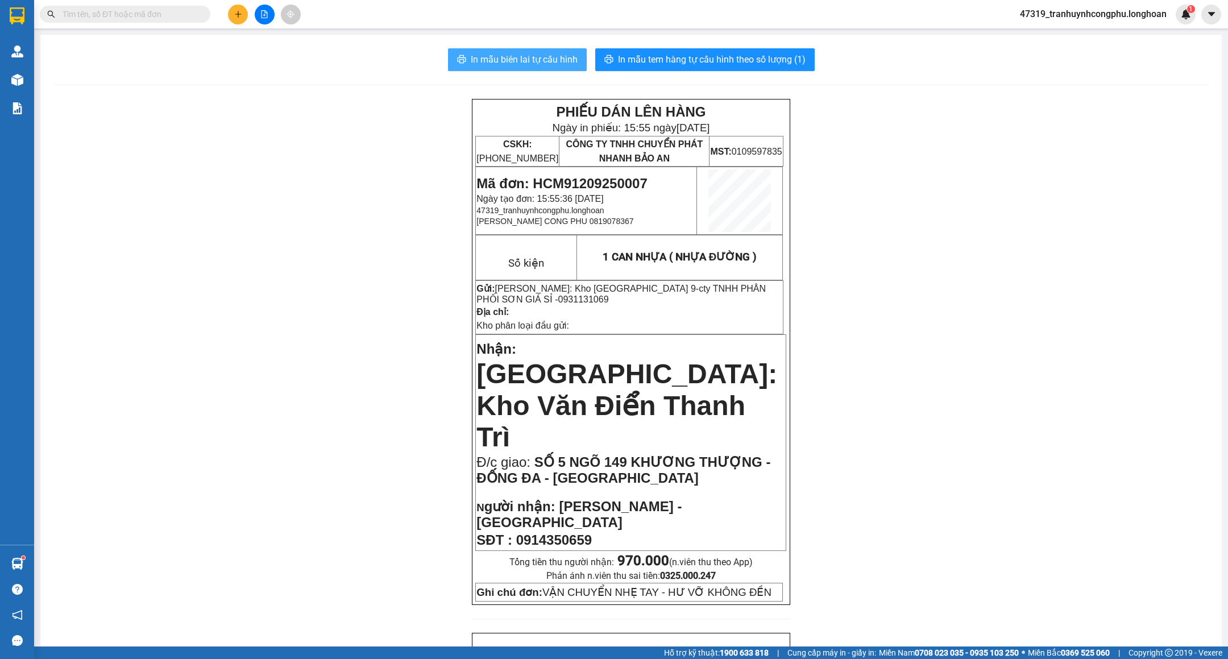
click at [534, 56] on span "In mẫu biên lai tự cấu hình" at bounding box center [524, 59] width 107 height 14
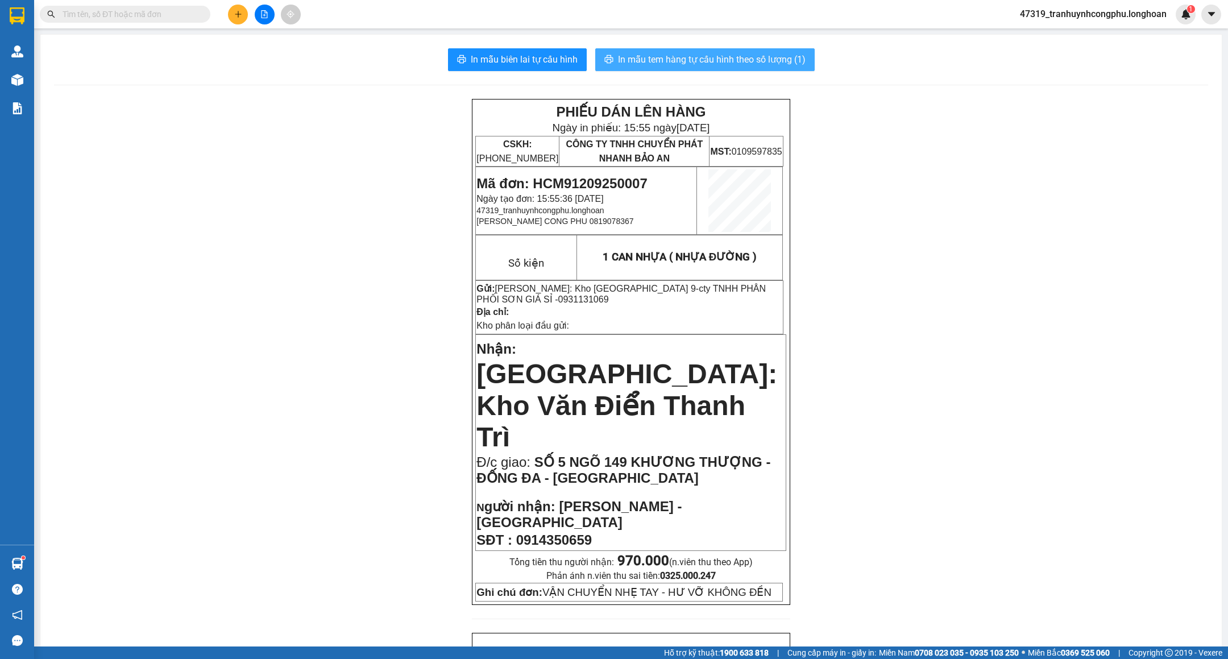
click at [727, 60] on span "In mẫu tem hàng tự cấu hình theo số lượng (1)" at bounding box center [712, 59] width 188 height 14
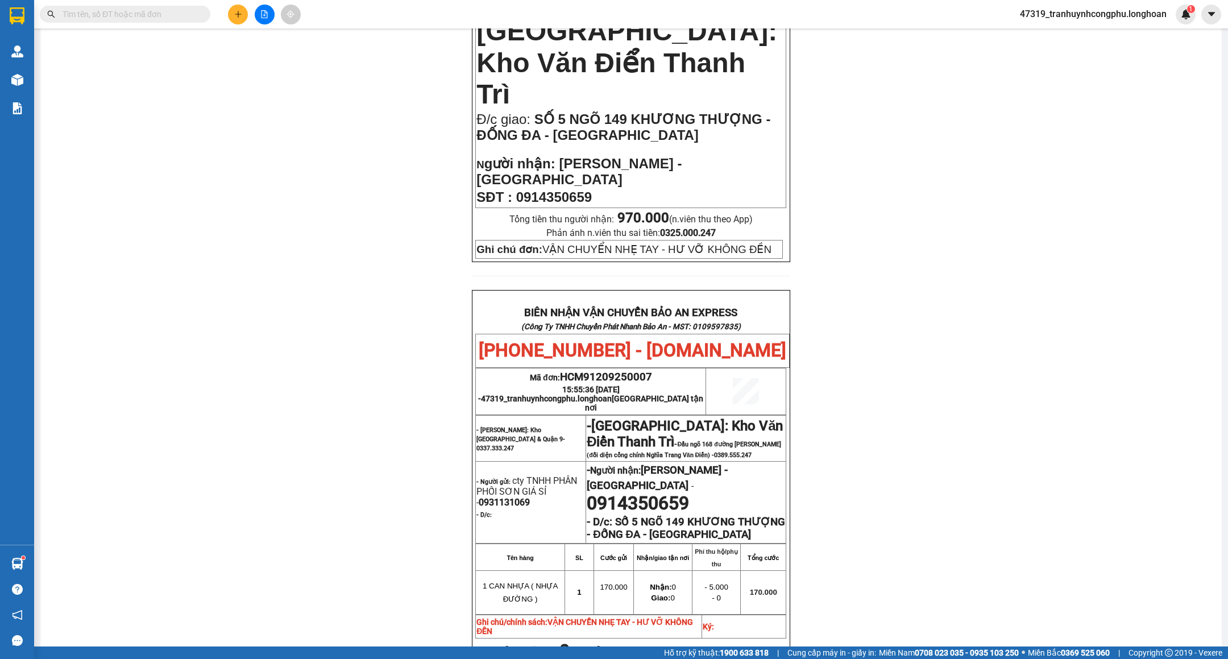
scroll to position [569, 0]
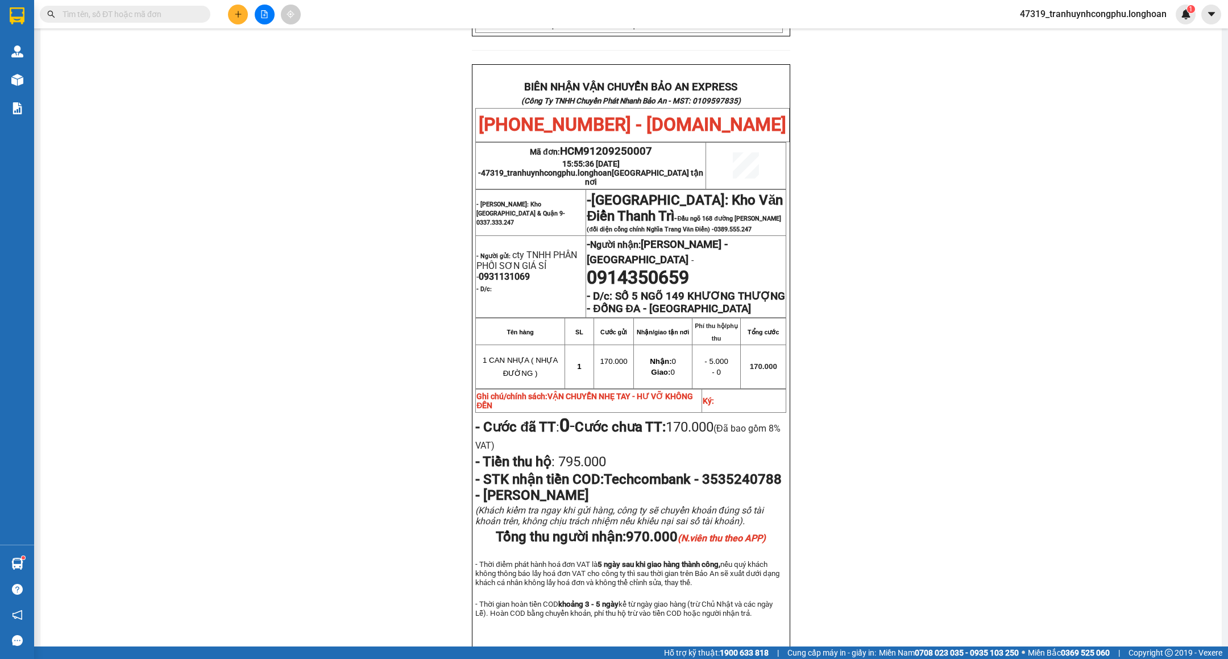
click at [608, 145] on span "HCM91209250007" at bounding box center [606, 151] width 92 height 13
copy span "HCM91209250007"
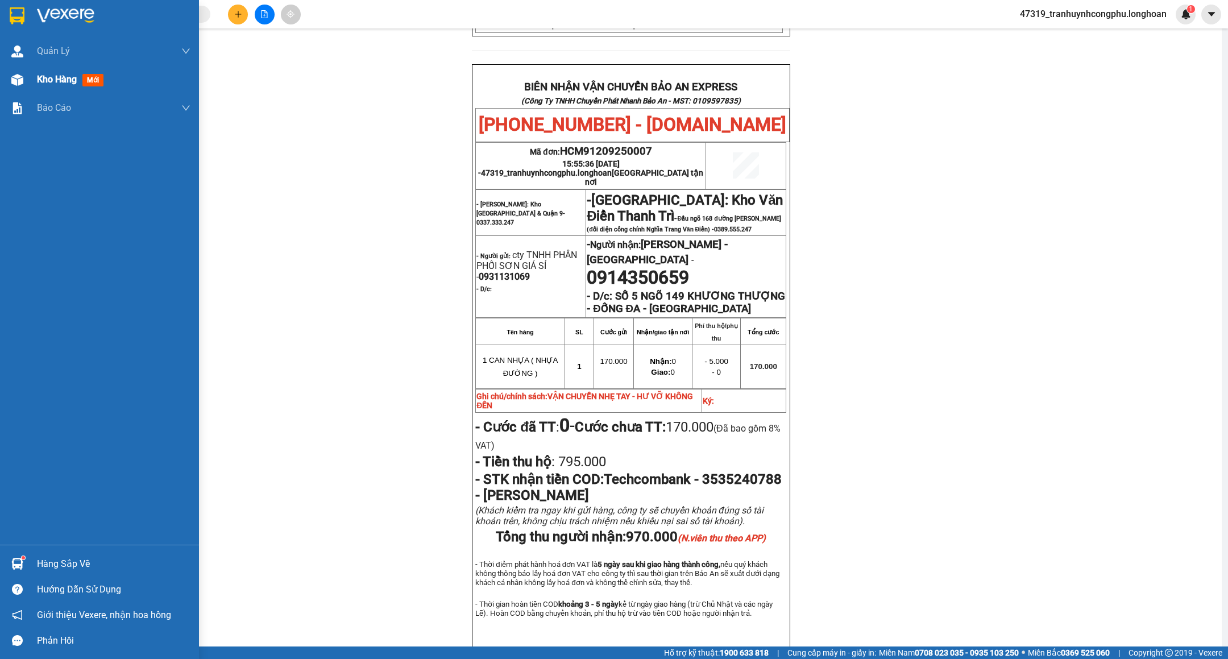
click at [23, 82] on div at bounding box center [17, 80] width 20 height 20
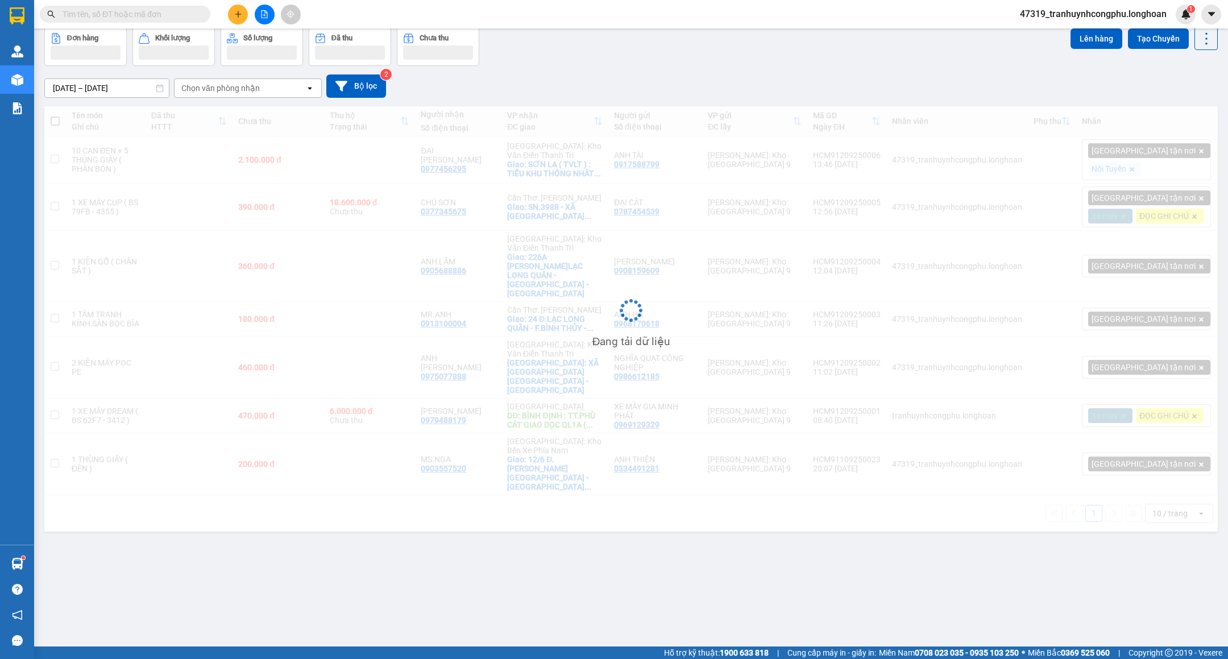
scroll to position [53, 0]
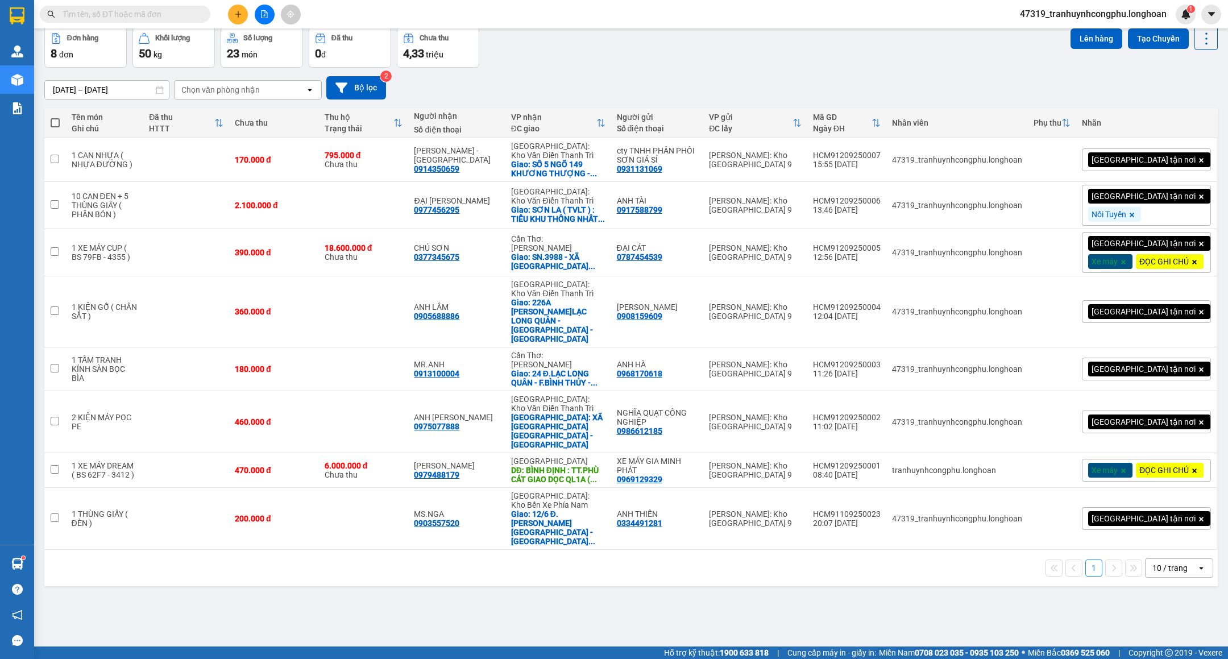
click at [106, 13] on input "text" at bounding box center [130, 14] width 134 height 13
paste input "VPBT3108250003"
type input "VPBT3108250003"
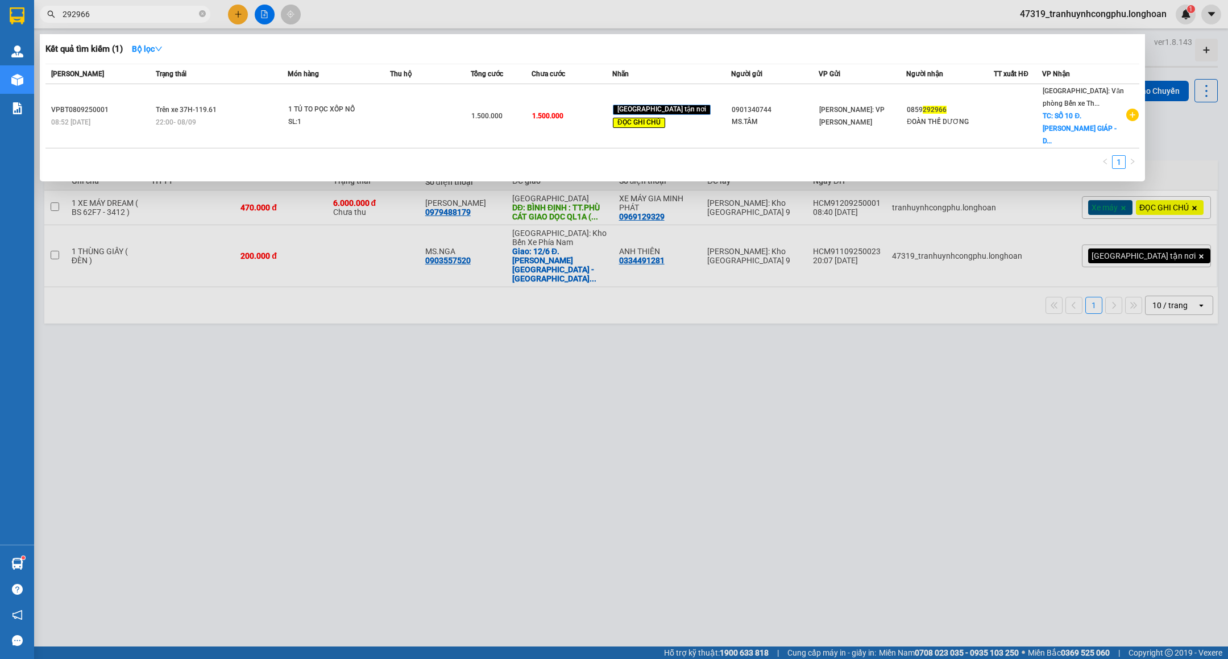
click at [155, 13] on input "292966" at bounding box center [130, 14] width 134 height 13
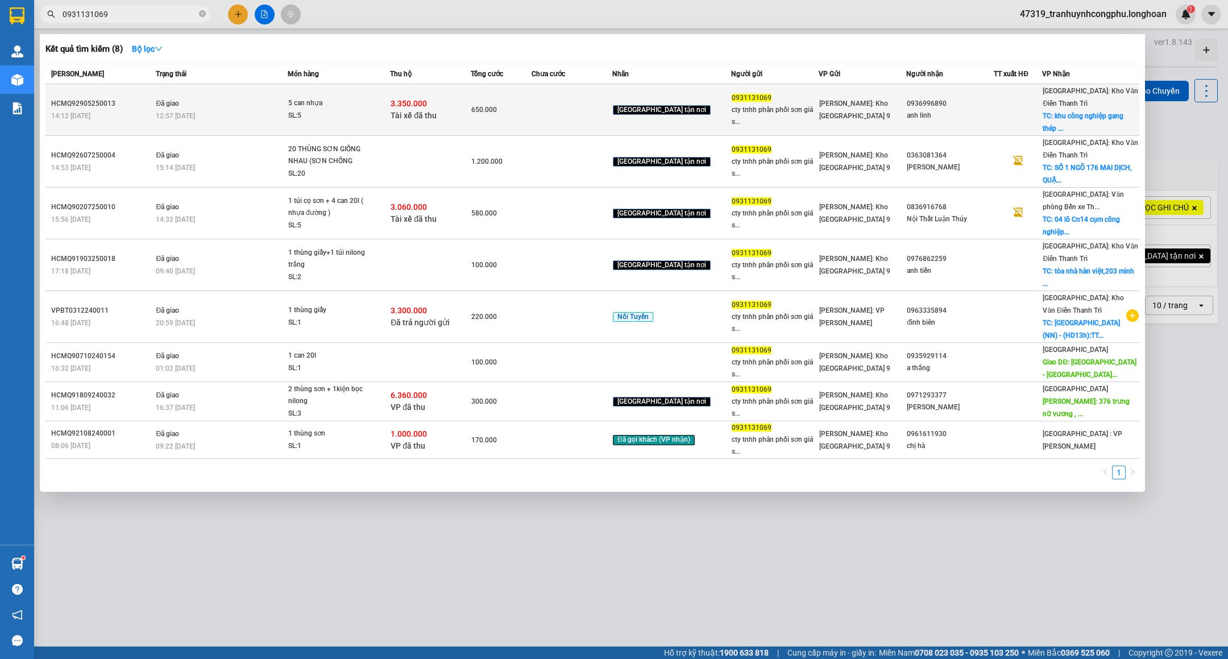
type input "0931131069"
click at [244, 118] on div "12:57 [DATE]" at bounding box center [221, 116] width 131 height 13
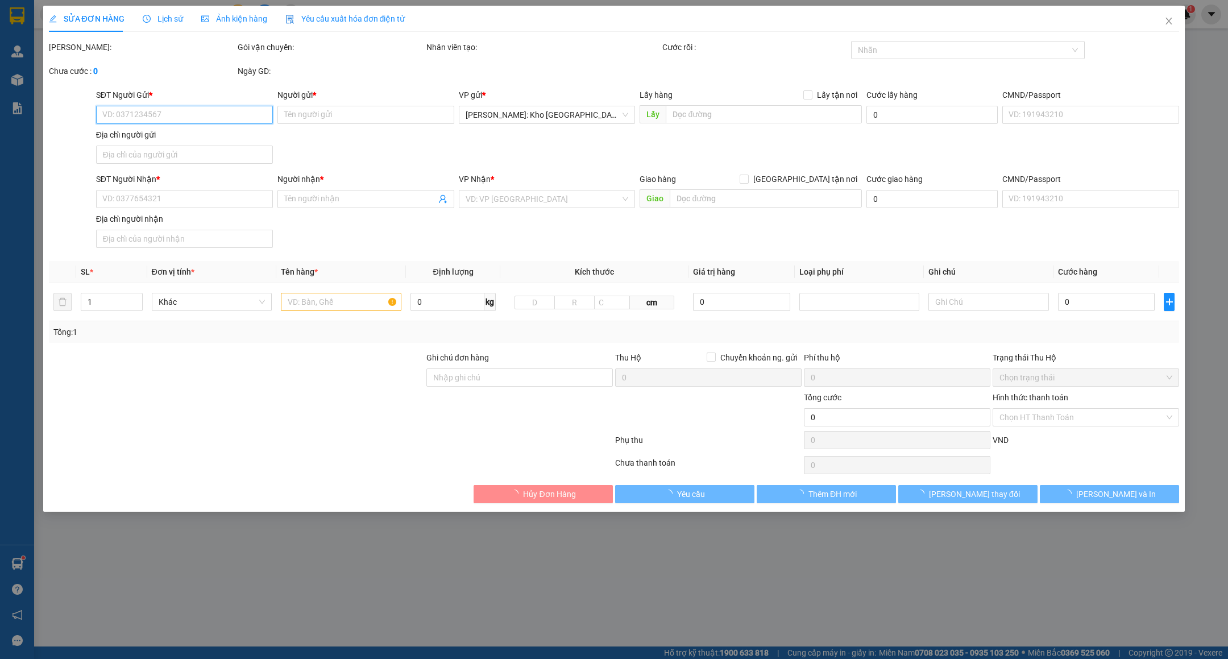
type input "0931131069"
type input "cty tnhh phân phối sơn giá sỉ"
type input "0936996890"
type input "anh linh"
checkbox input "true"
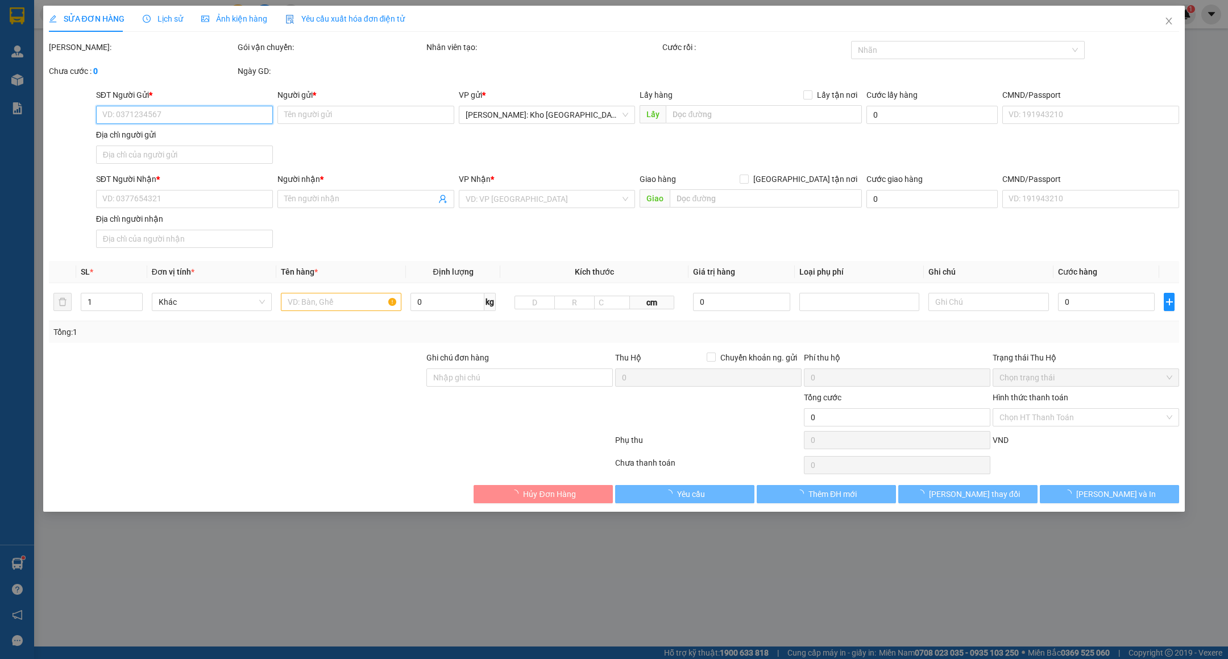
type input "khu công nghiệp gang thép [GEOGRAPHIC_DATA],[DOMAIN_NAME] giá,[DOMAIN_NAME][GEO…"
checkbox input "true"
type input "3.350.000"
type input "20.000"
type input "650.000"
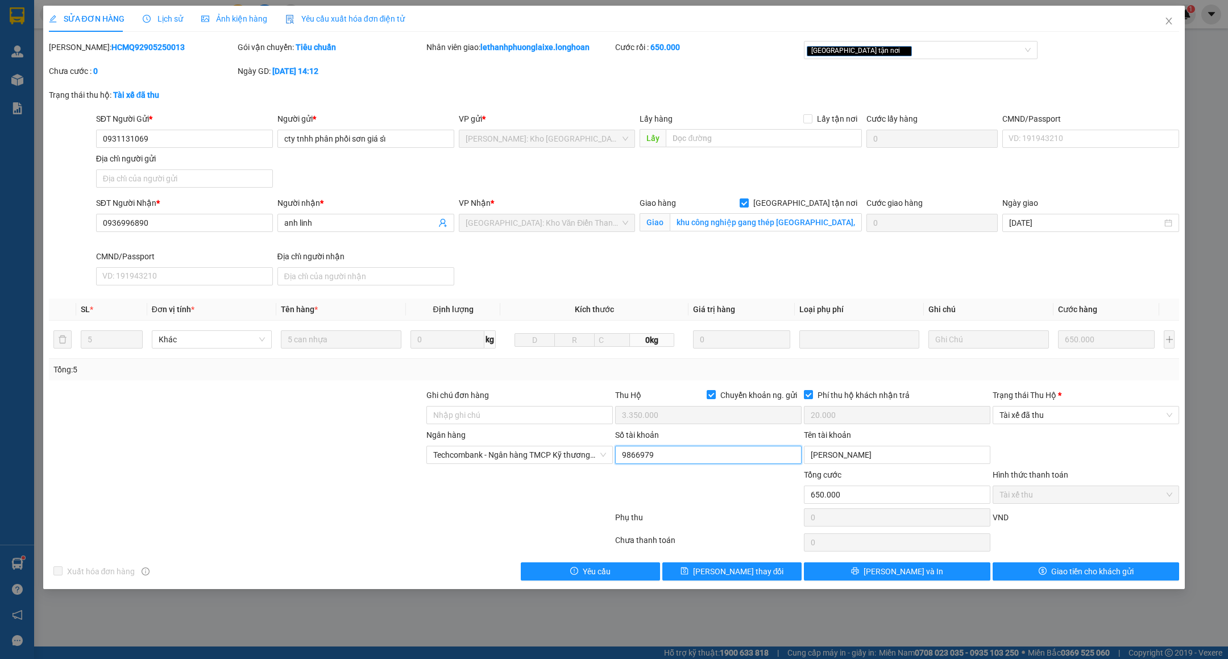
click at [671, 452] on input "9866979" at bounding box center [708, 455] width 187 height 18
